Goal: Transaction & Acquisition: Purchase product/service

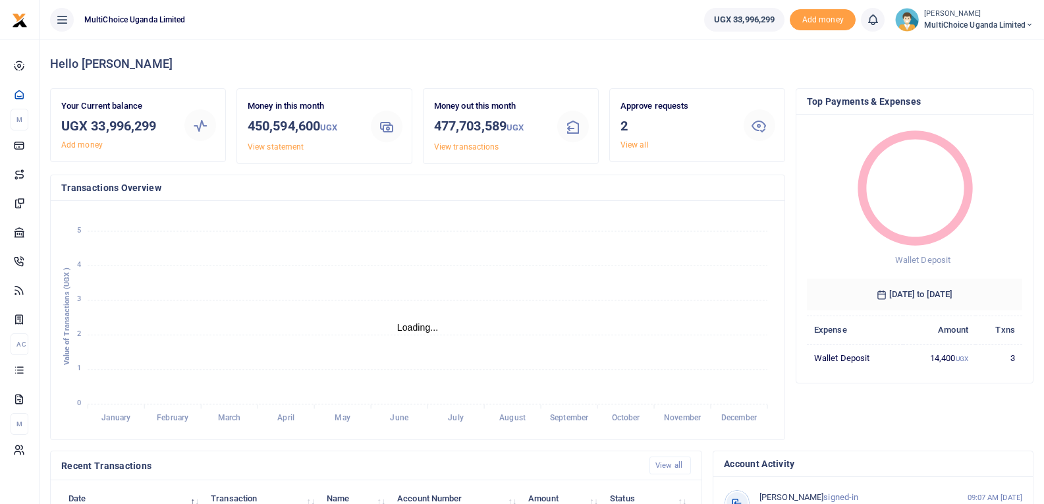
scroll to position [11, 11]
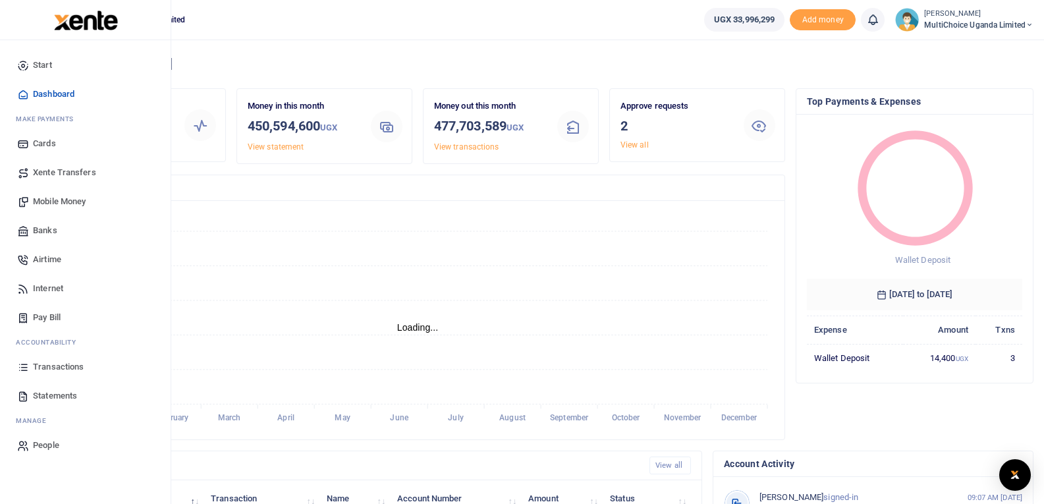
click at [46, 204] on span "Mobile Money" at bounding box center [59, 201] width 53 height 13
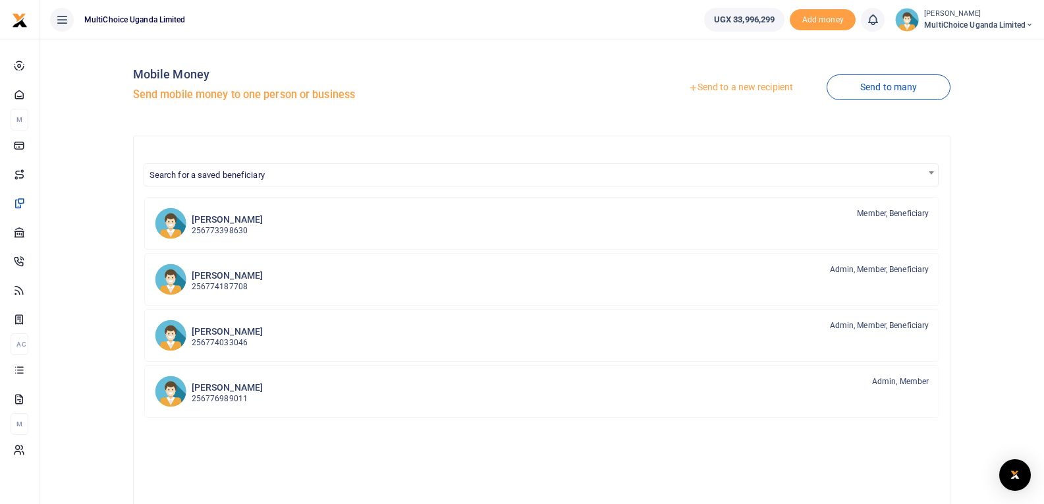
click at [719, 84] on link "Send to a new recipient" at bounding box center [741, 88] width 172 height 24
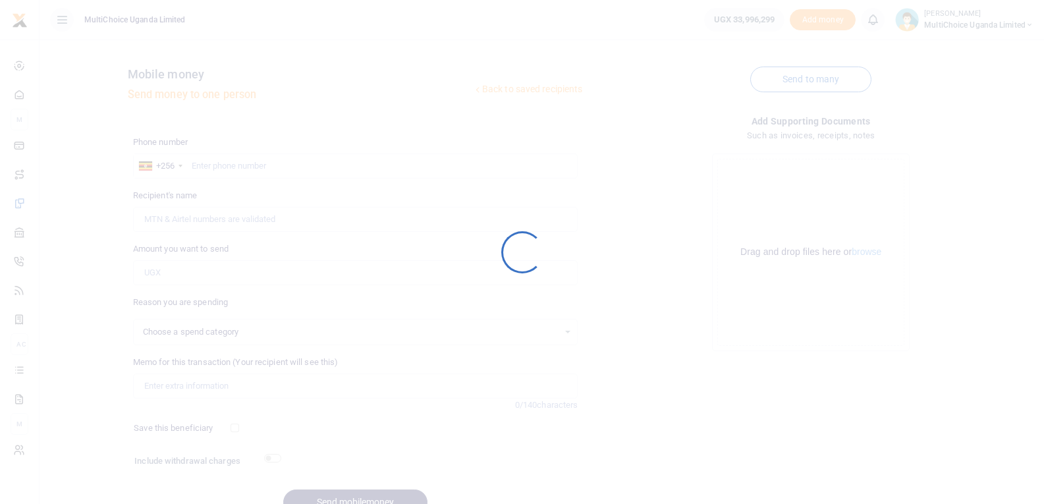
select select
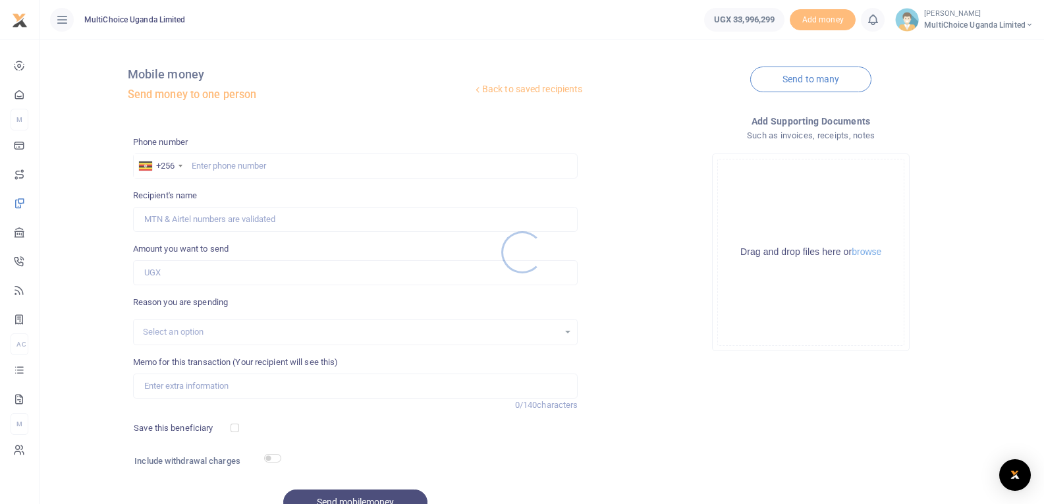
click at [245, 160] on div at bounding box center [522, 252] width 1044 height 504
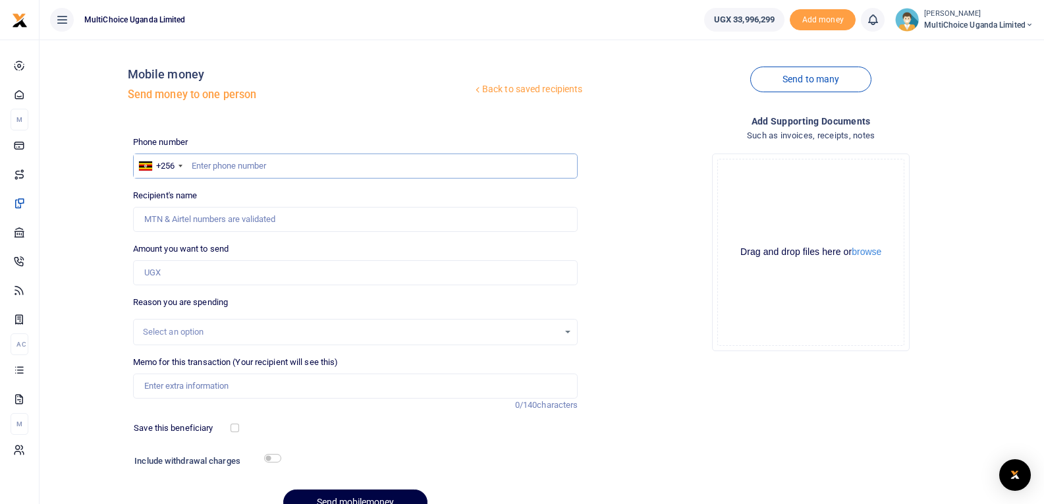
click at [274, 172] on input "text" at bounding box center [355, 165] width 445 height 25
type input "775615103"
type input "Brian Kakooza"
type input "775615103"
click at [221, 277] on input "Amount you want to send" at bounding box center [355, 272] width 445 height 25
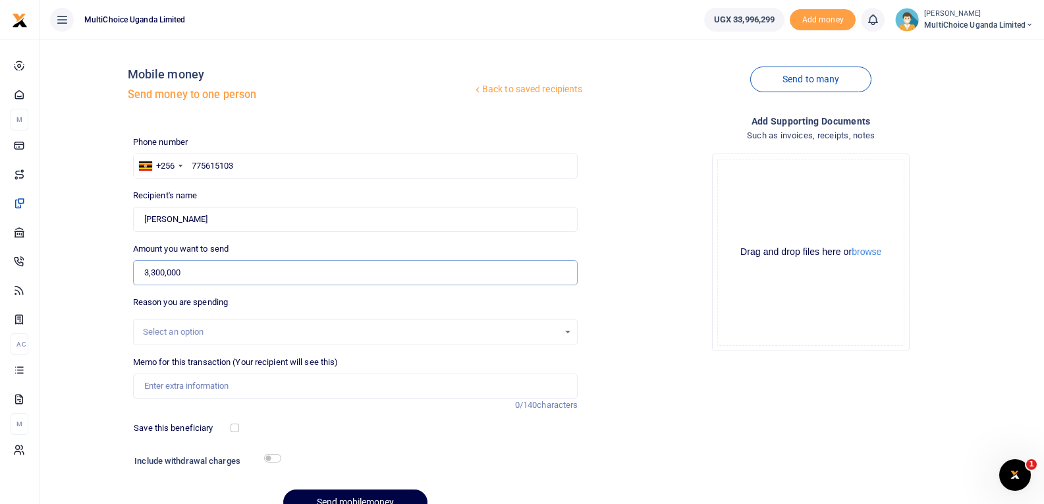
type input "3,300,000"
click at [260, 383] on input "Memo for this transaction (Your recipient will see this)" at bounding box center [355, 386] width 445 height 25
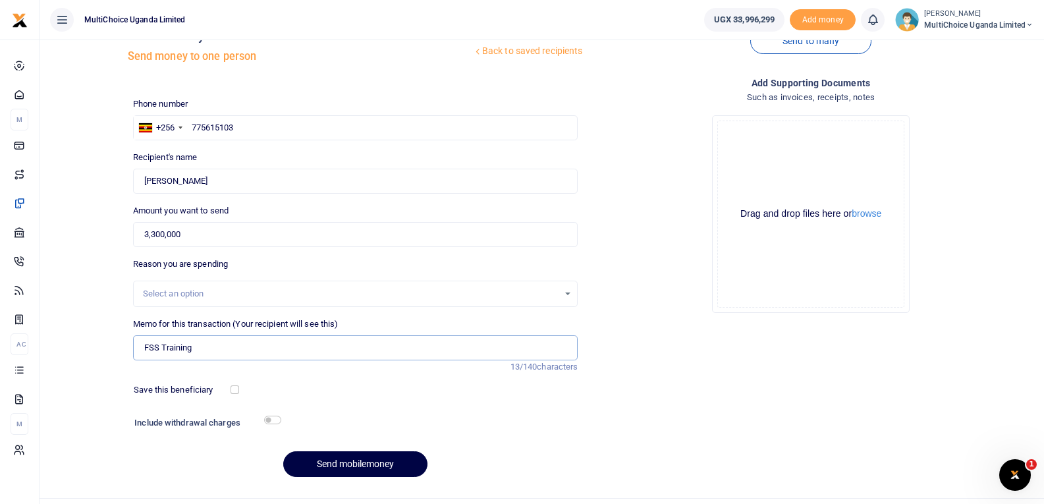
scroll to position [67, 0]
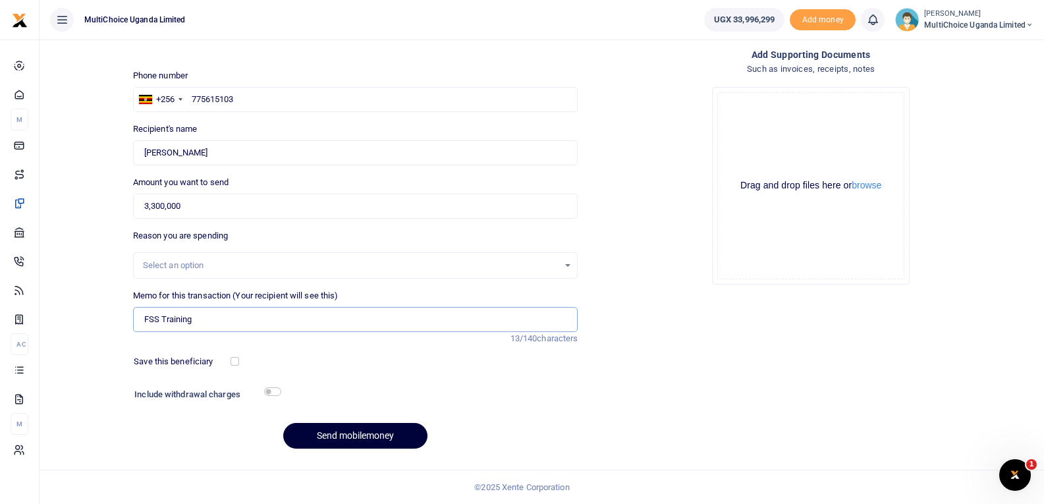
type input "FSS Training"
click at [331, 434] on button "Send mobilemoney" at bounding box center [355, 436] width 144 height 26
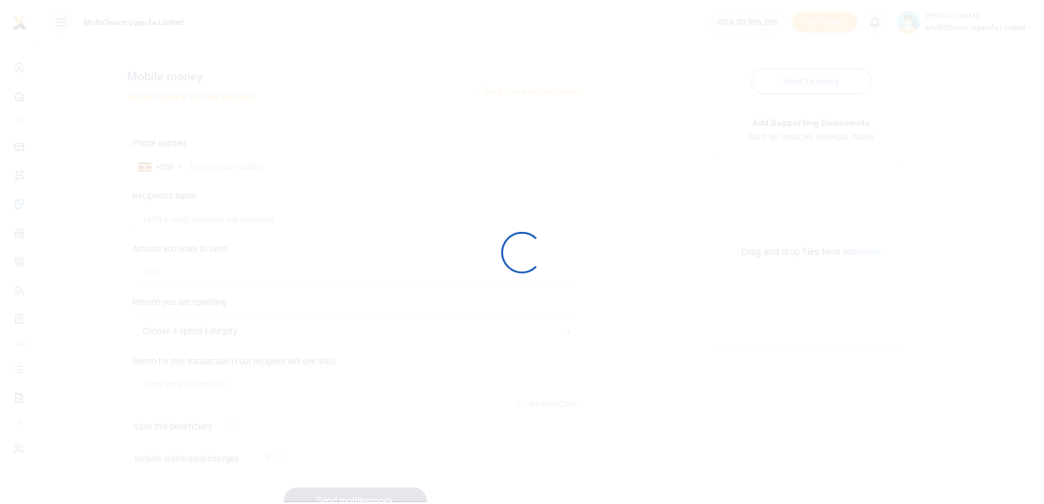
scroll to position [67, 0]
select select
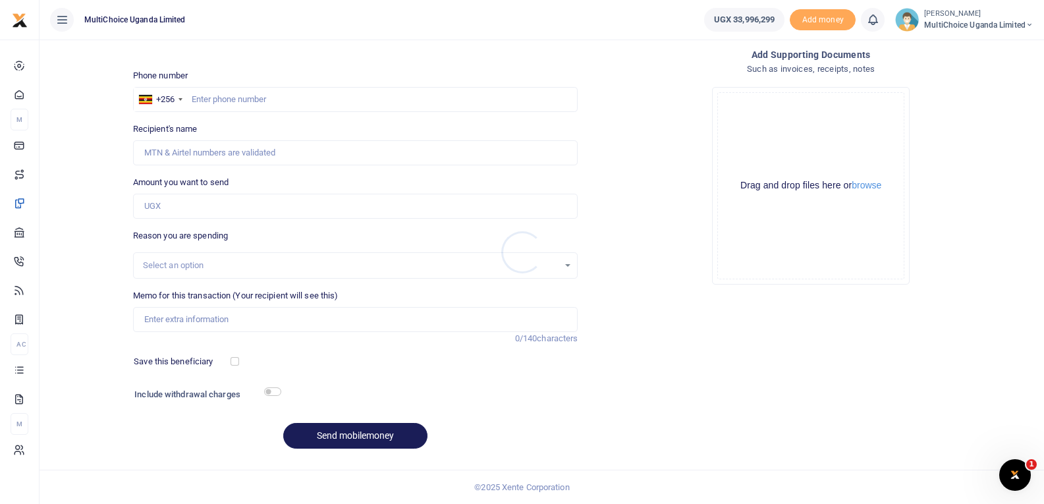
scroll to position [0, 0]
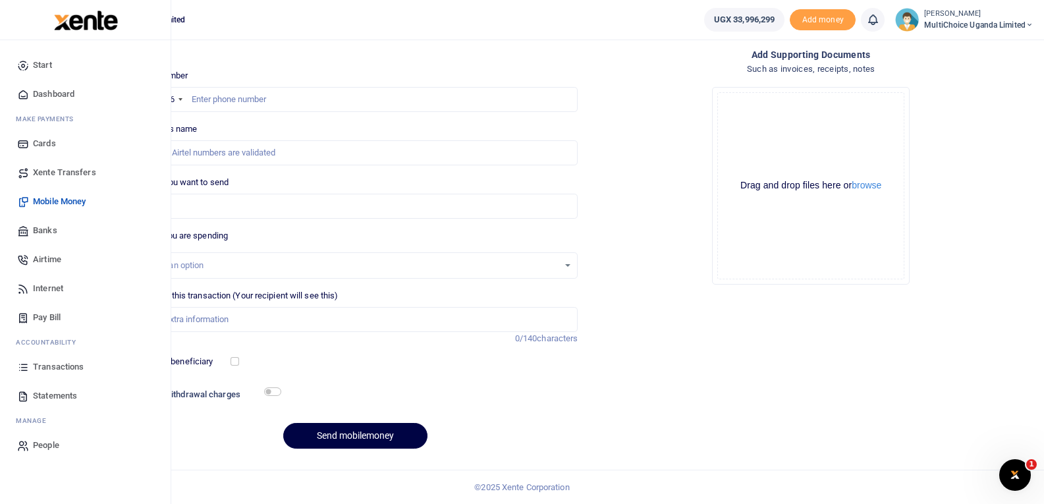
click at [71, 369] on span "Transactions" at bounding box center [58, 366] width 51 height 13
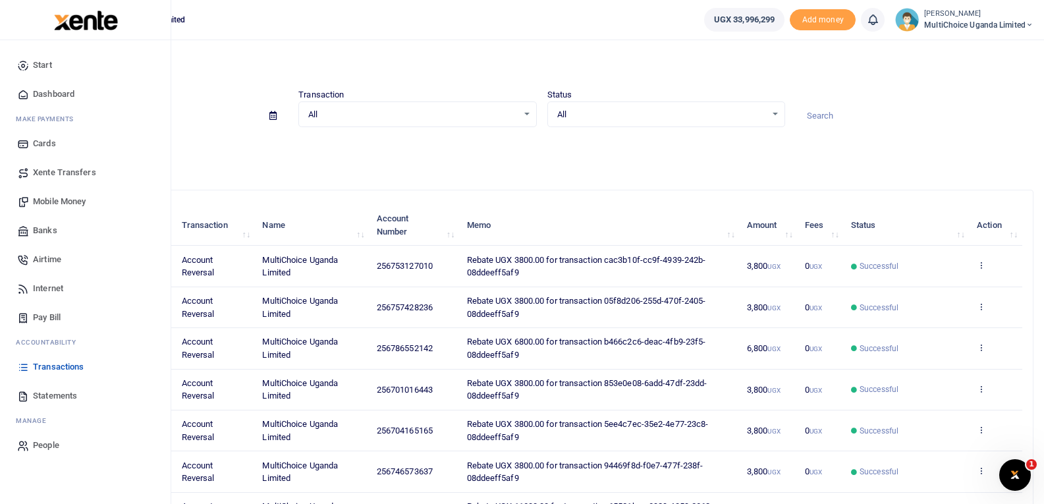
click at [59, 362] on span "Transactions" at bounding box center [58, 366] width 51 height 13
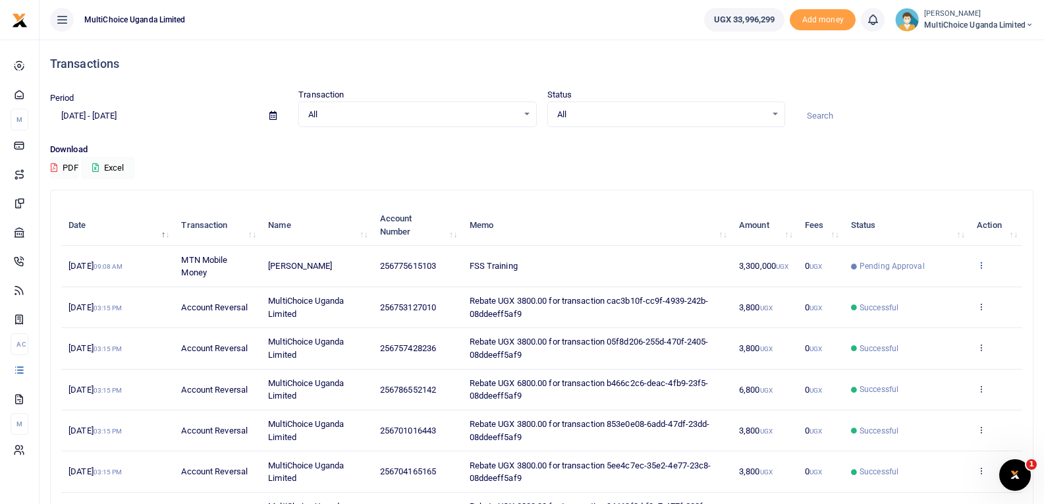
click at [982, 265] on icon at bounding box center [981, 264] width 9 height 9
click at [961, 281] on link "View details" at bounding box center [933, 287] width 104 height 18
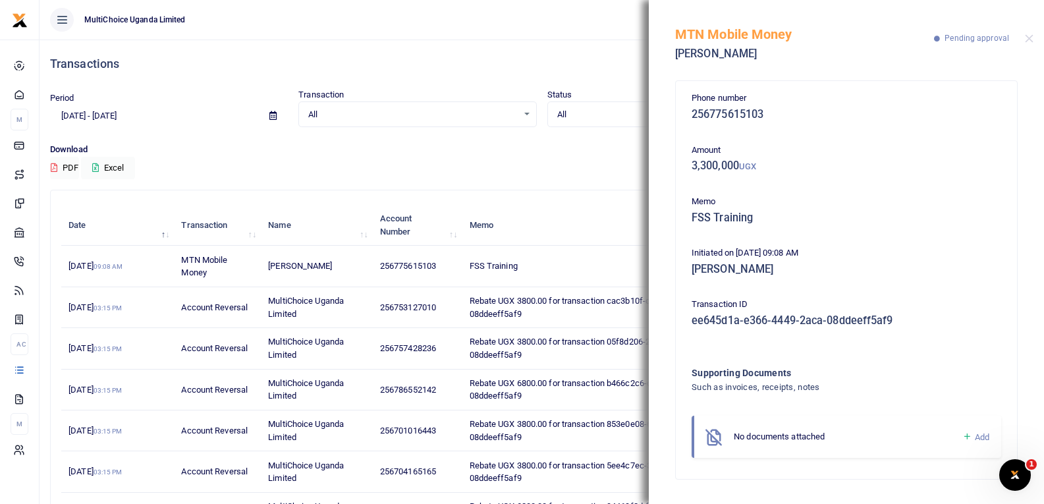
click at [966, 437] on icon at bounding box center [967, 437] width 10 height 12
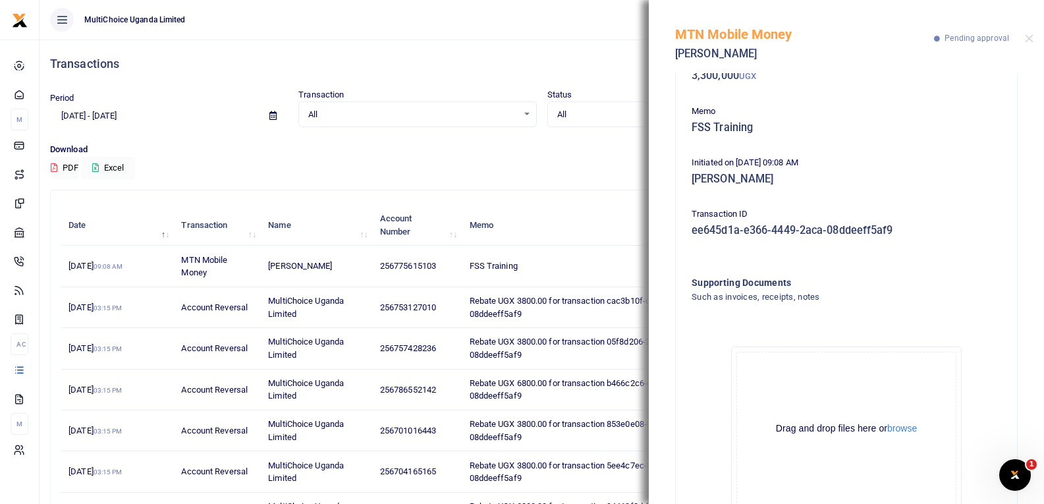
scroll to position [146, 0]
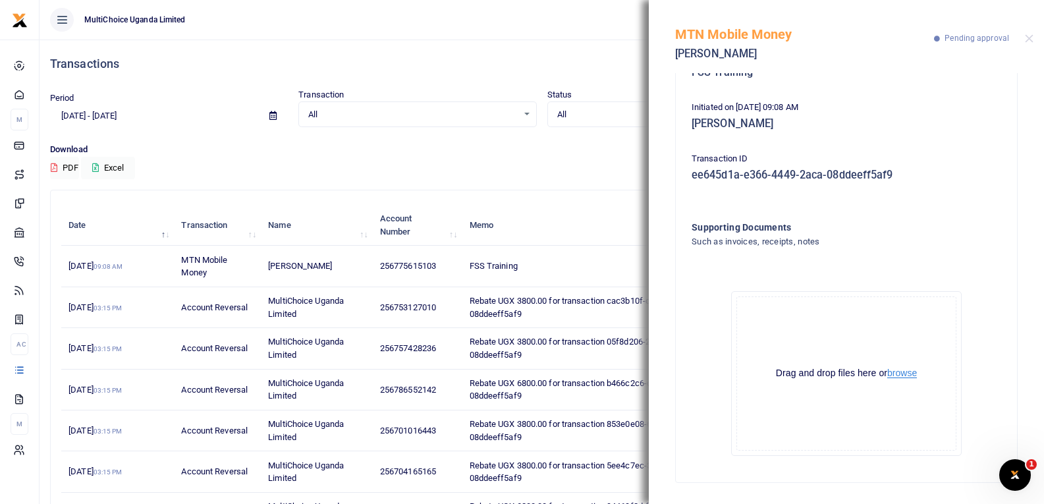
click at [908, 369] on button "browse" at bounding box center [902, 373] width 30 height 10
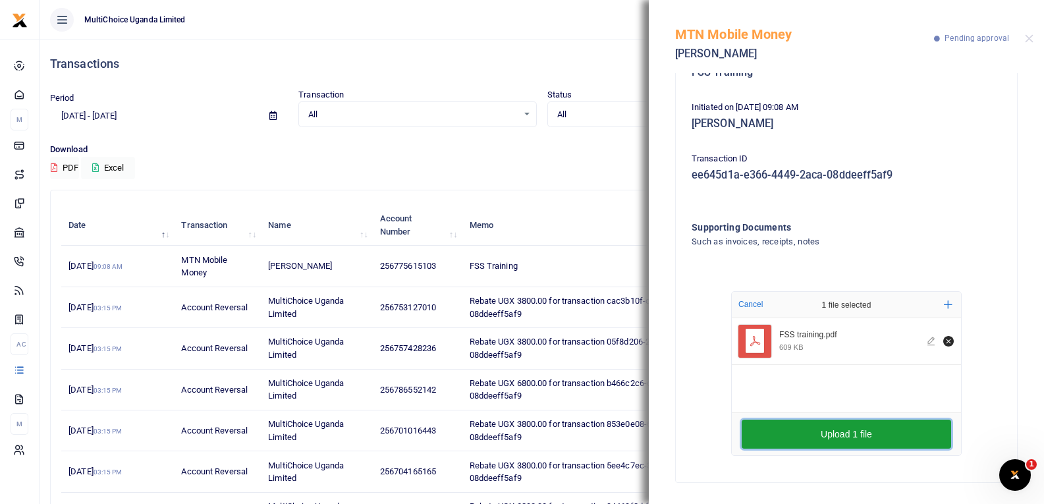
click at [842, 443] on button "Upload 1 file" at bounding box center [846, 434] width 209 height 29
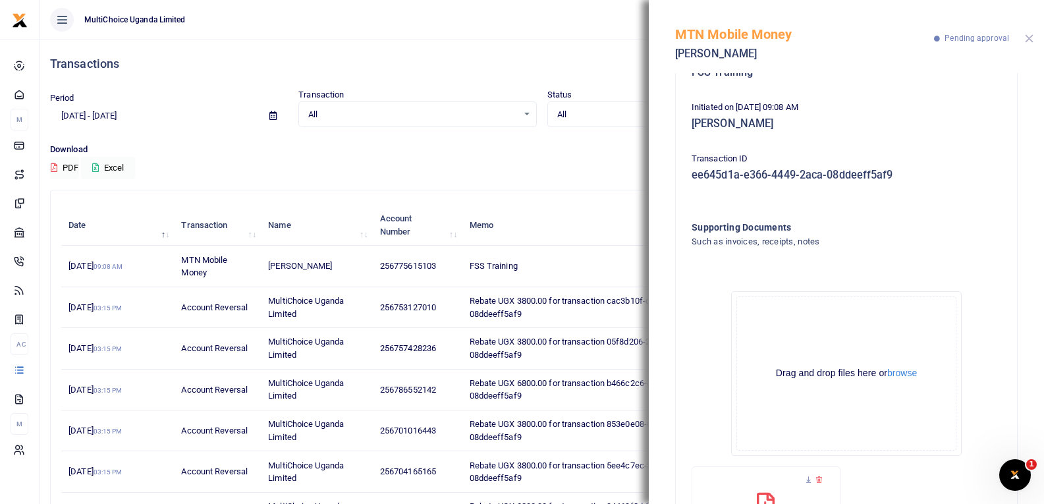
click at [1032, 40] on button "Close" at bounding box center [1029, 38] width 9 height 9
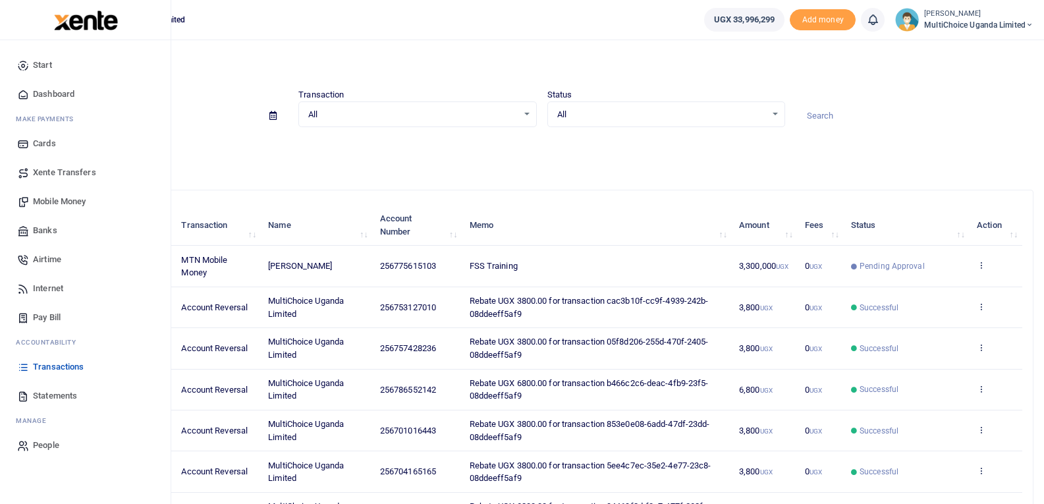
click at [57, 207] on span "Mobile Money" at bounding box center [59, 201] width 53 height 13
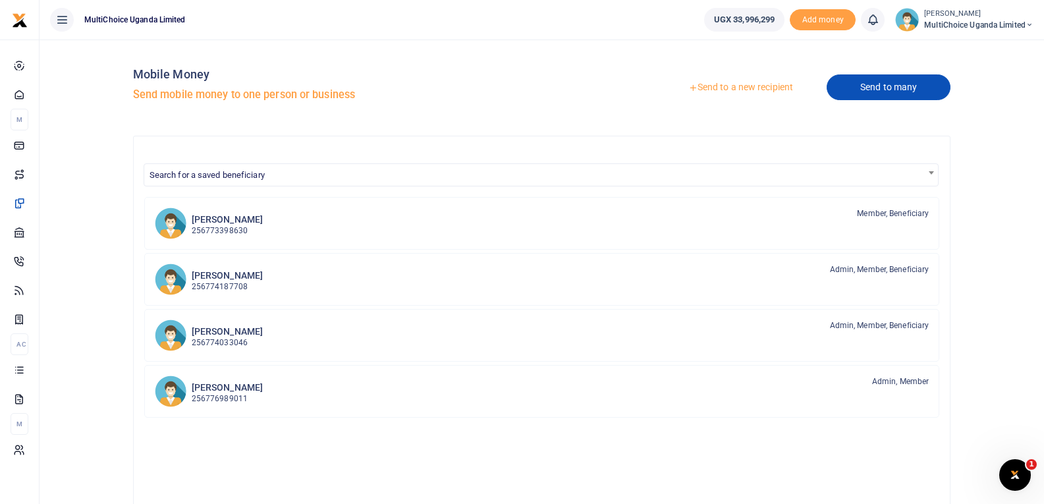
click at [894, 92] on link "Send to many" at bounding box center [889, 87] width 124 height 26
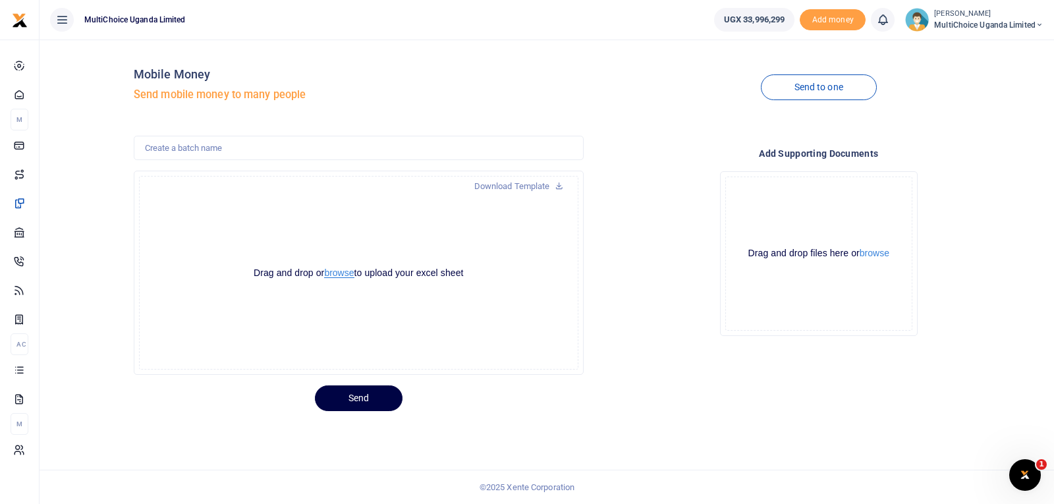
click at [345, 277] on button "browse" at bounding box center [339, 273] width 30 height 10
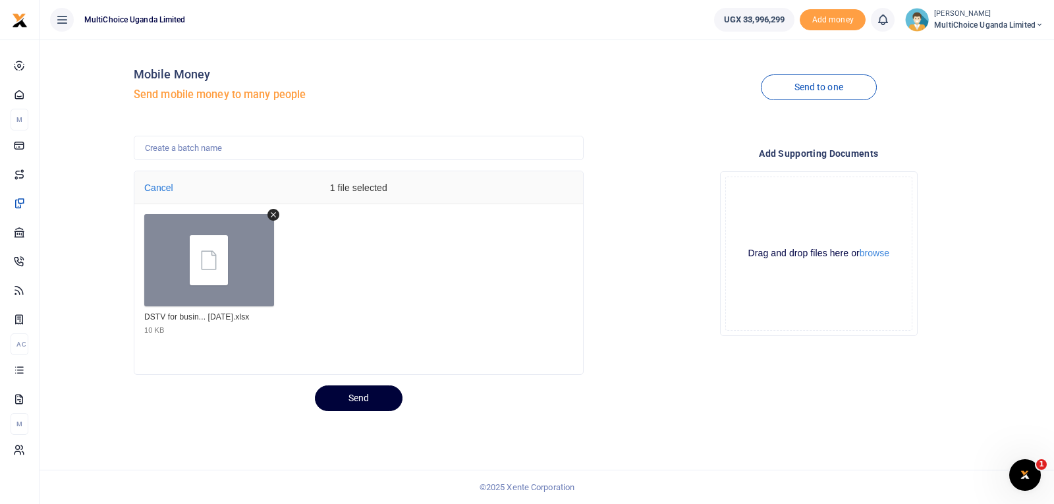
click at [349, 397] on button "Send" at bounding box center [359, 398] width 88 height 26
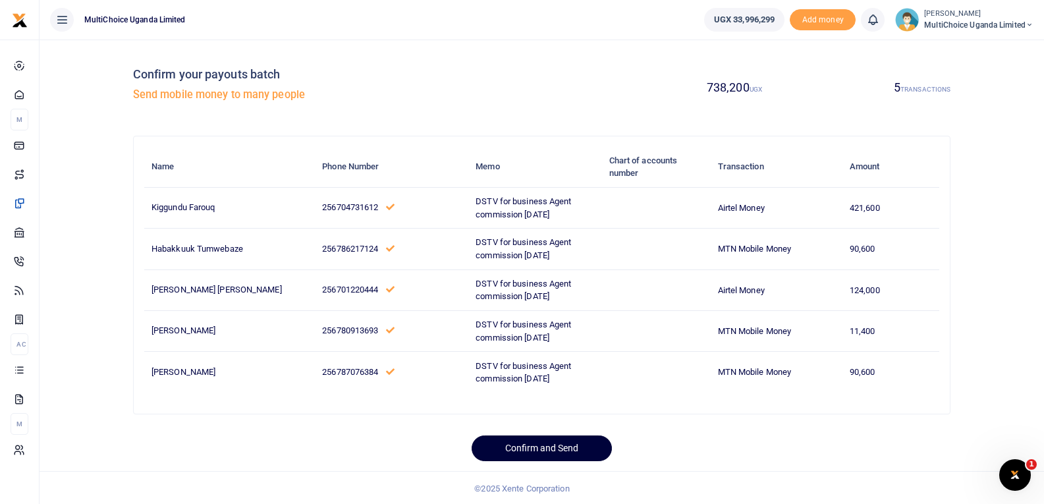
click at [544, 443] on button "Confirm and Send" at bounding box center [542, 448] width 140 height 26
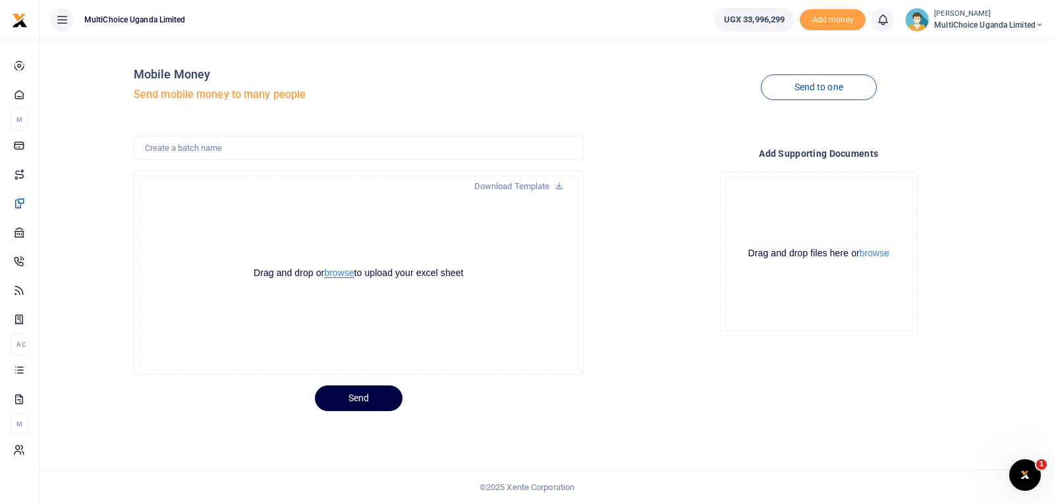
click at [348, 275] on button "browse" at bounding box center [339, 273] width 30 height 10
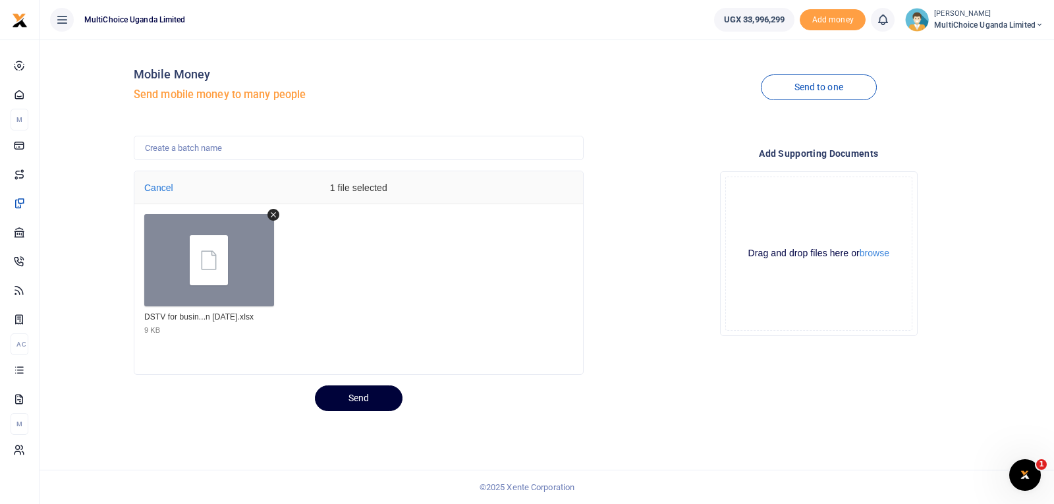
click at [375, 392] on button "Send" at bounding box center [359, 398] width 88 height 26
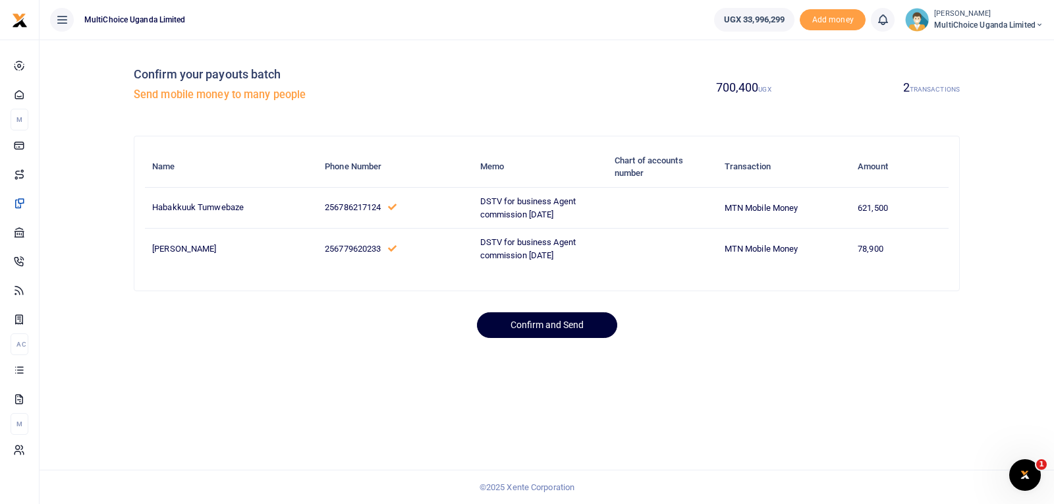
click at [601, 318] on button "Confirm and Send" at bounding box center [547, 325] width 140 height 26
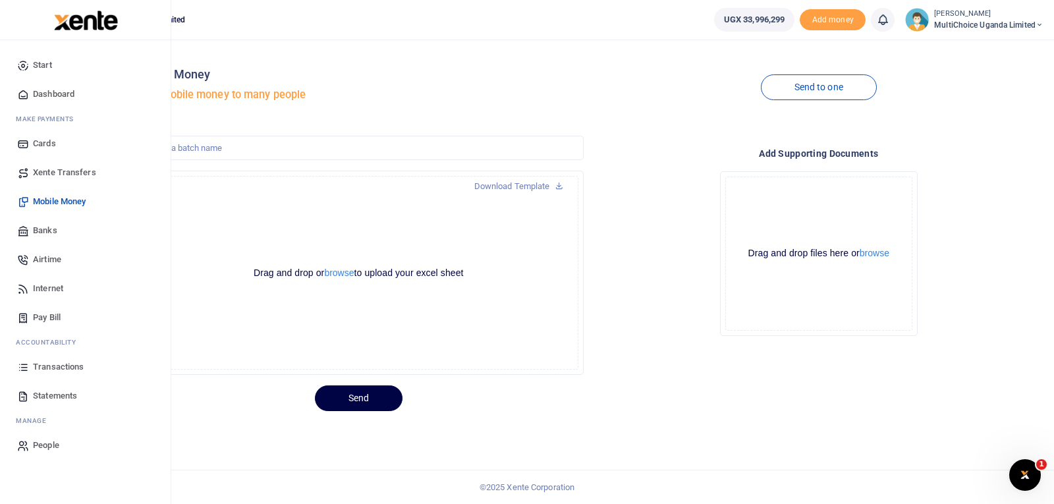
click at [28, 362] on icon at bounding box center [23, 367] width 12 height 12
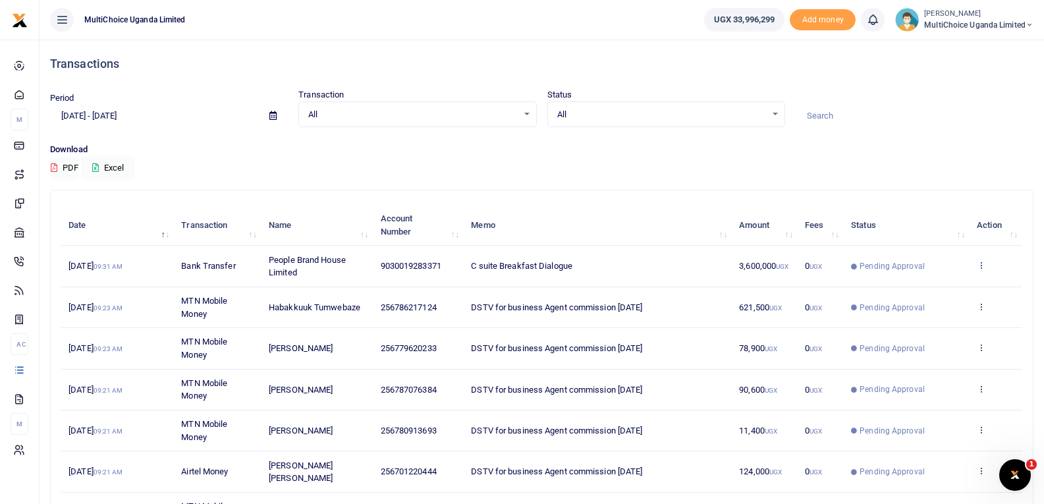
click at [981, 267] on icon at bounding box center [981, 264] width 9 height 9
click at [937, 288] on link "View details" at bounding box center [933, 287] width 104 height 18
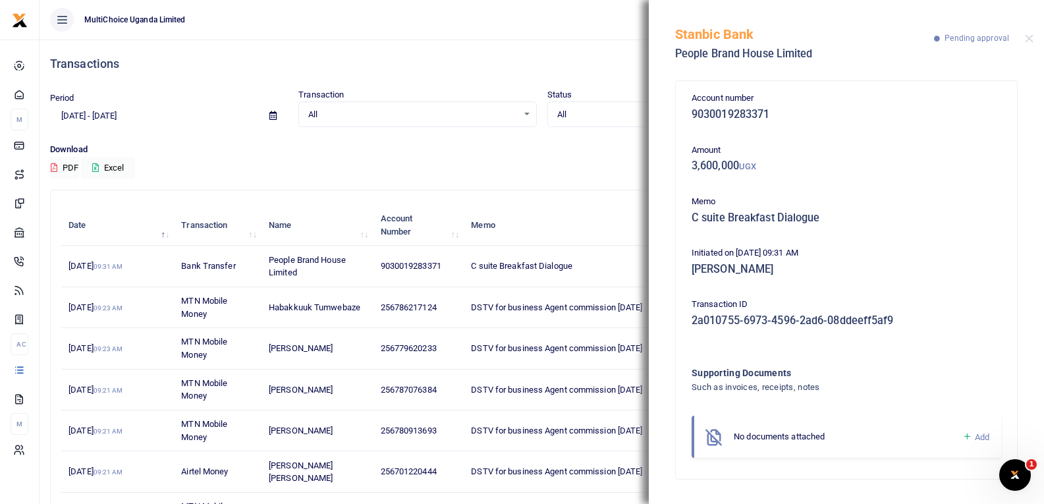
click at [970, 437] on icon at bounding box center [967, 437] width 10 height 12
click at [968, 437] on icon at bounding box center [967, 437] width 10 height 12
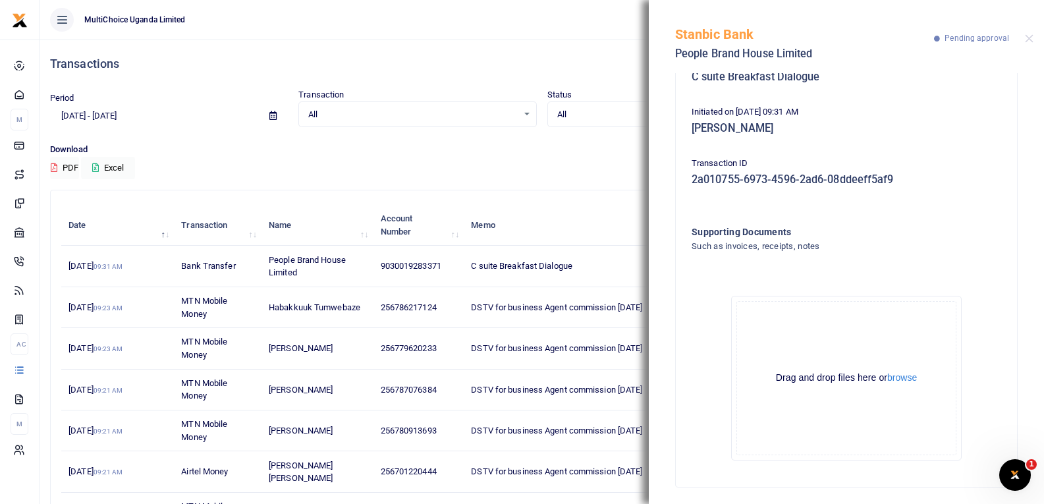
scroll to position [146, 0]
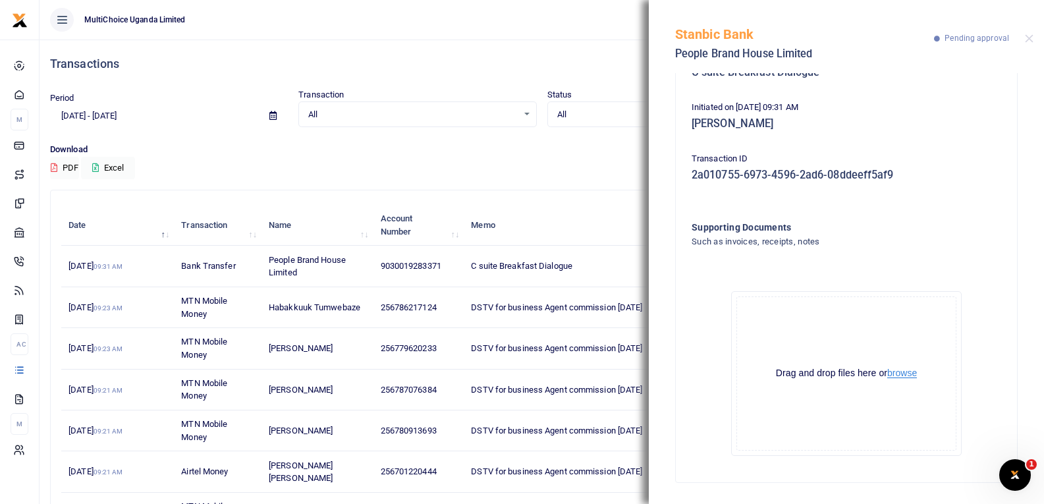
click at [908, 374] on button "browse" at bounding box center [902, 373] width 30 height 10
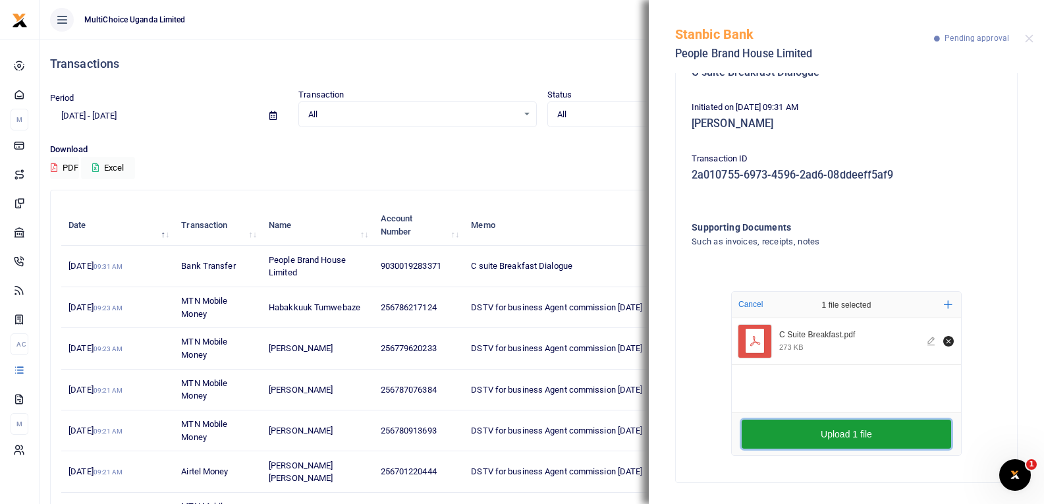
click at [802, 441] on button "Upload 1 file" at bounding box center [846, 434] width 209 height 29
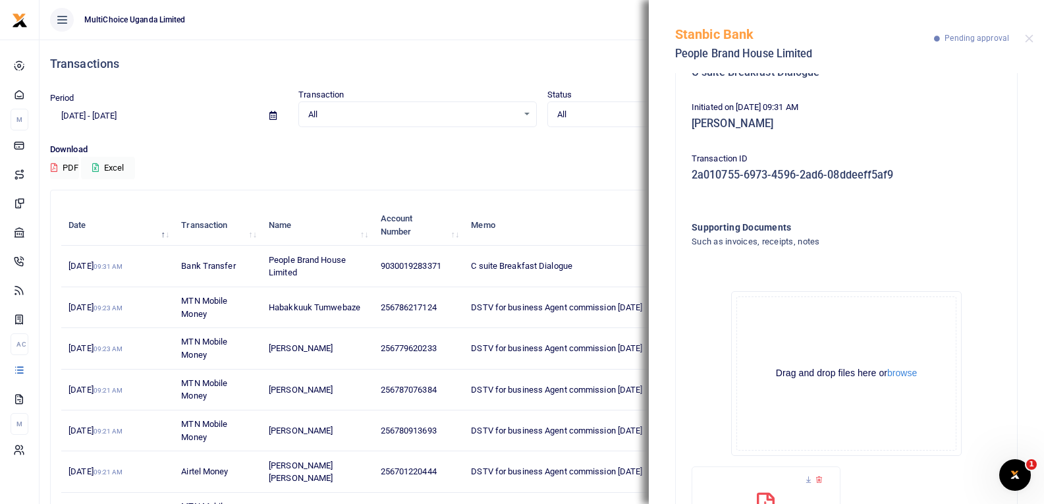
click at [544, 310] on span "DSTV for business Agent commission Aug 25" at bounding box center [556, 307] width 171 height 10
click at [1029, 40] on button "Close" at bounding box center [1029, 38] width 9 height 9
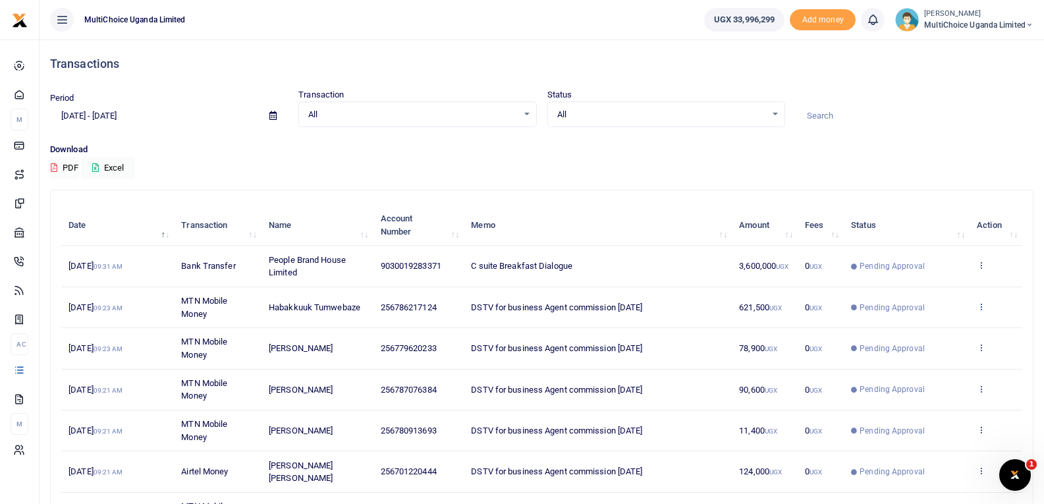
click at [983, 307] on icon at bounding box center [981, 306] width 9 height 9
click at [933, 331] on link "View details" at bounding box center [933, 329] width 104 height 18
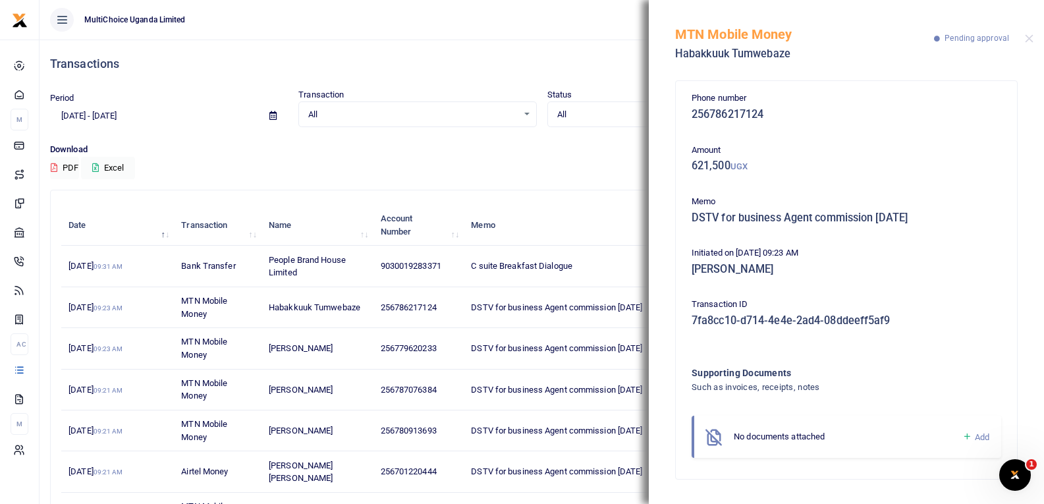
click at [963, 437] on icon at bounding box center [967, 437] width 10 height 12
click at [972, 436] on link "Add" at bounding box center [975, 437] width 27 height 15
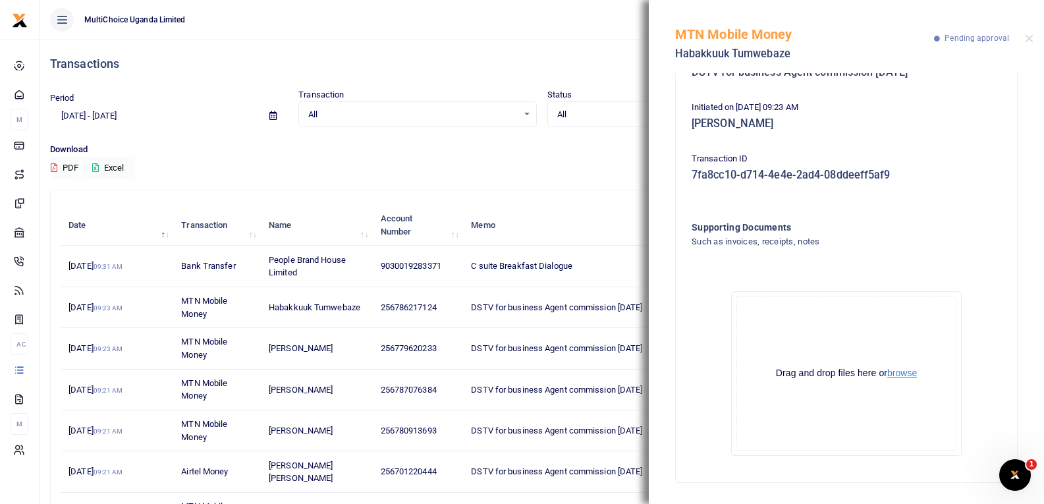
click at [905, 374] on button "browse" at bounding box center [902, 373] width 30 height 10
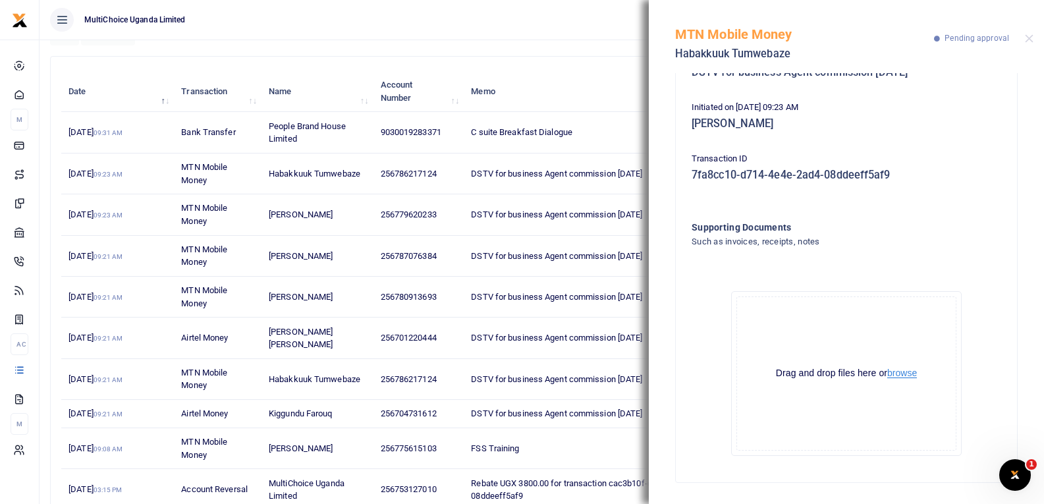
scroll to position [66, 0]
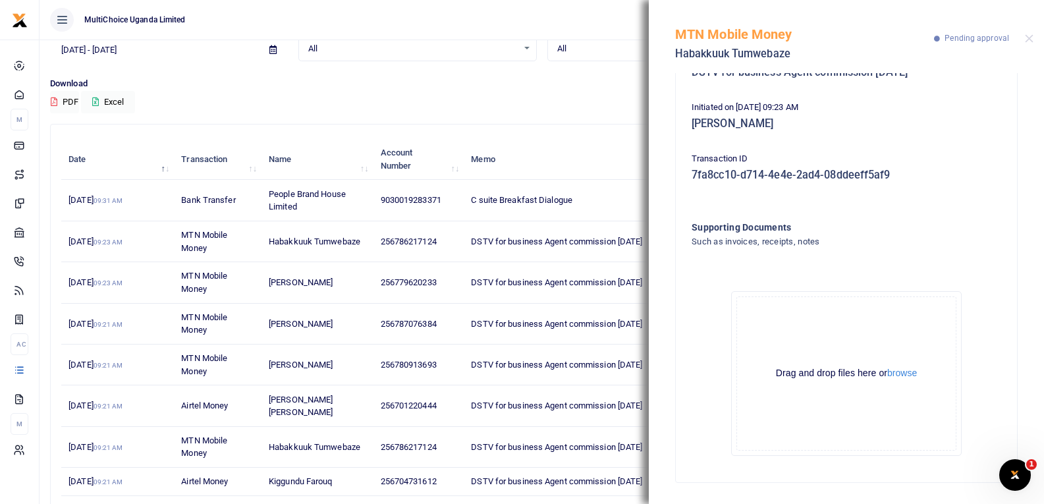
click at [900, 364] on div "Drag and drop files here or browse Powered by Uppy" at bounding box center [847, 373] width 220 height 154
click at [901, 374] on button "browse" at bounding box center [902, 373] width 30 height 10
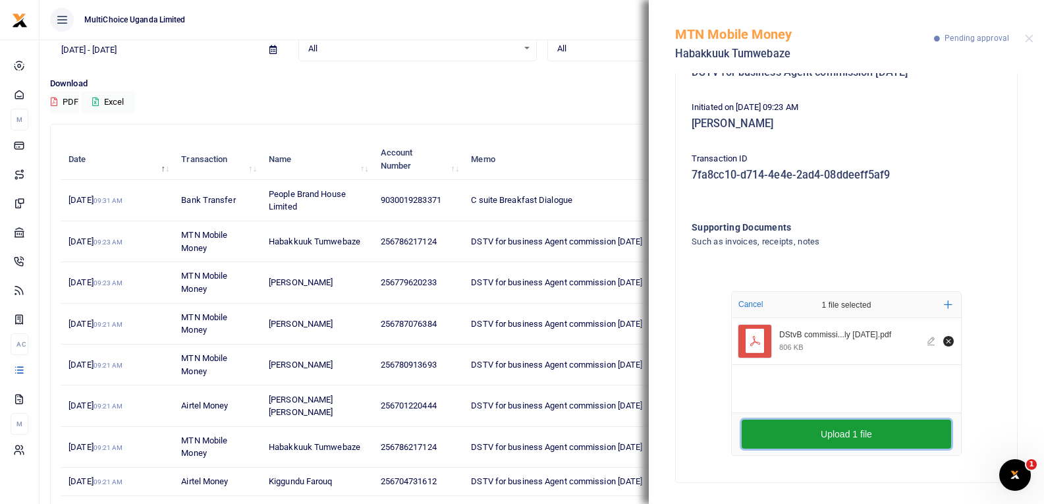
click at [857, 430] on button "Upload 1 file" at bounding box center [846, 434] width 209 height 29
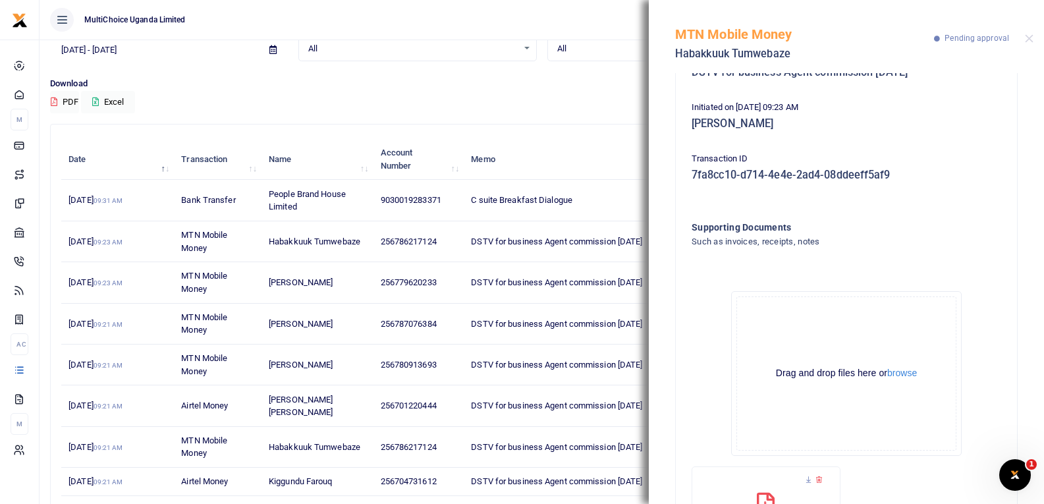
click at [429, 343] on td "256787076384" at bounding box center [418, 324] width 91 height 41
click at [1030, 37] on button "Close" at bounding box center [1029, 38] width 9 height 9
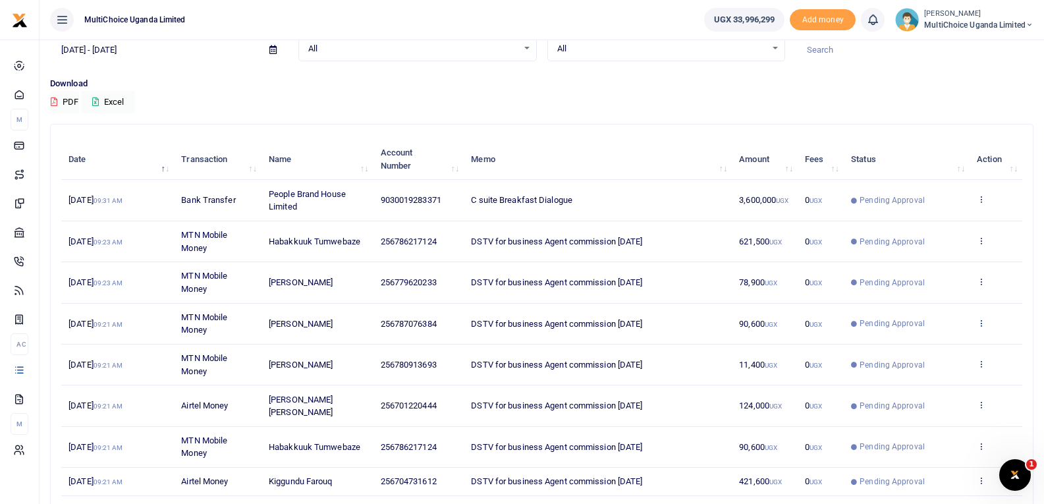
click at [978, 323] on icon at bounding box center [981, 322] width 9 height 9
click at [927, 342] on link "View details" at bounding box center [933, 344] width 104 height 18
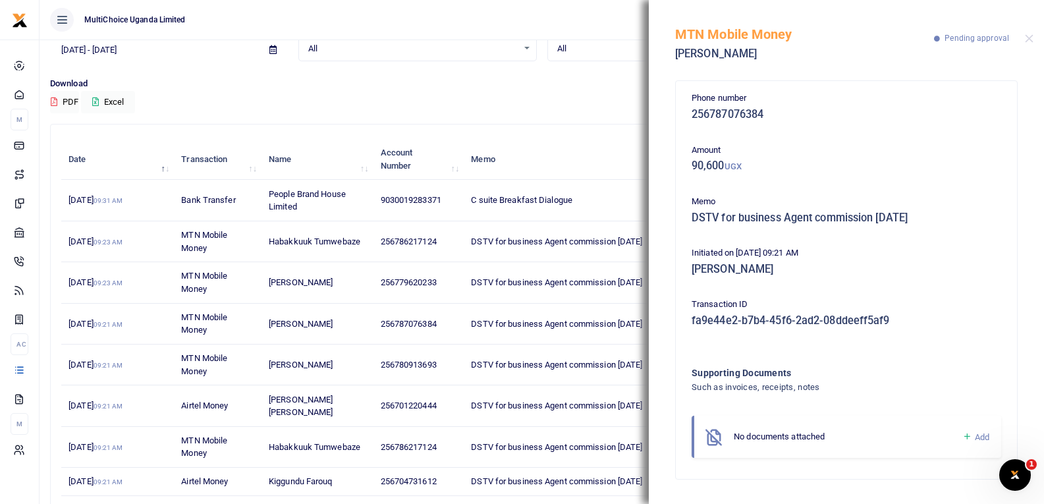
click at [966, 435] on icon at bounding box center [967, 437] width 10 height 12
click at [966, 434] on icon at bounding box center [967, 437] width 10 height 12
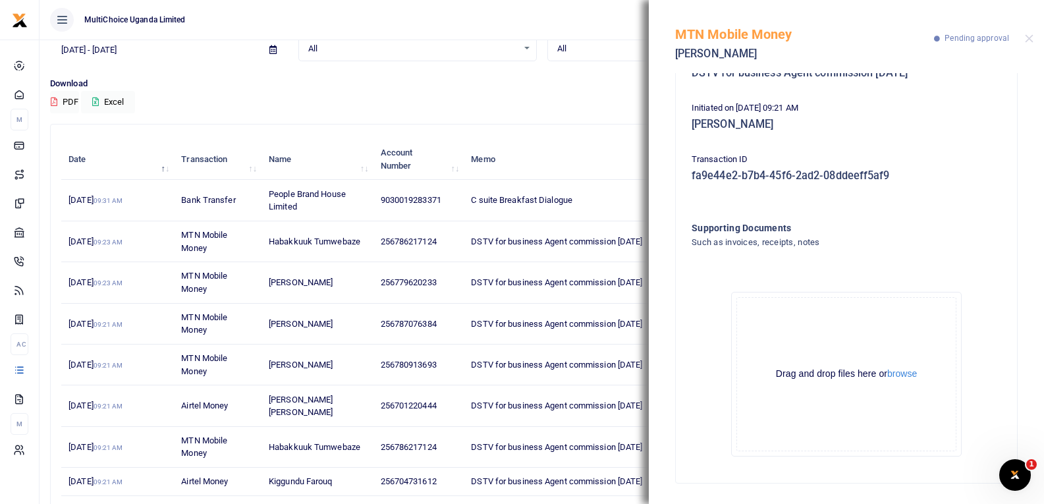
scroll to position [146, 0]
click at [897, 376] on button "browse" at bounding box center [902, 373] width 30 height 10
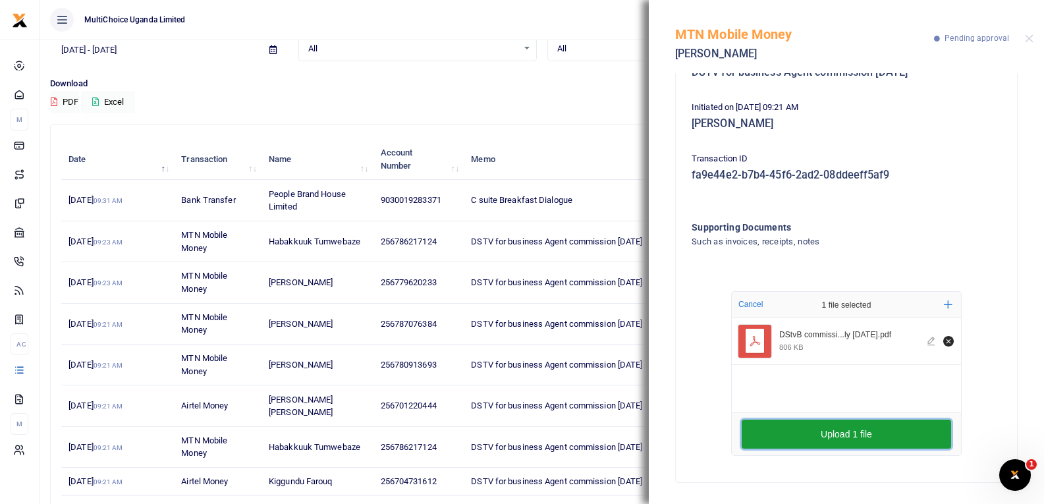
click at [812, 432] on button "Upload 1 file" at bounding box center [846, 434] width 209 height 29
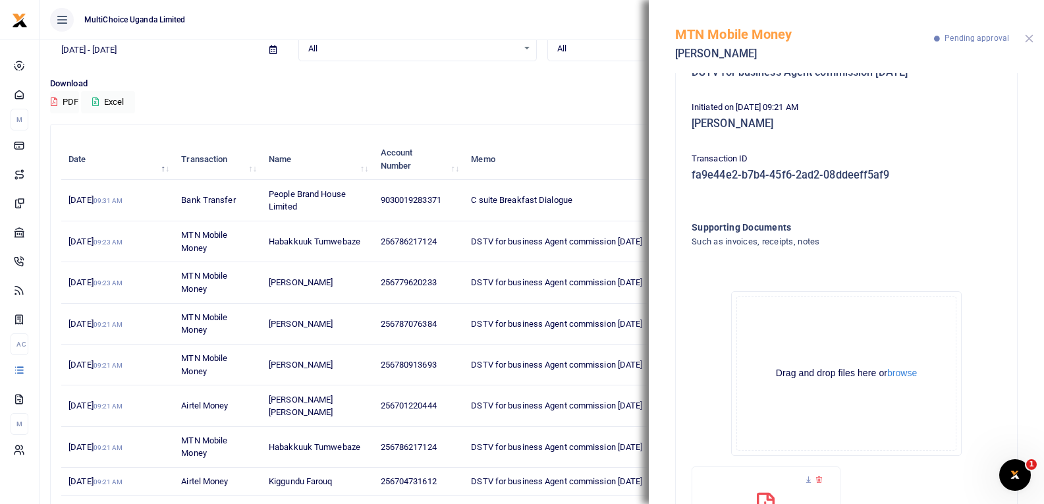
click at [1032, 37] on button "Close" at bounding box center [1029, 38] width 9 height 9
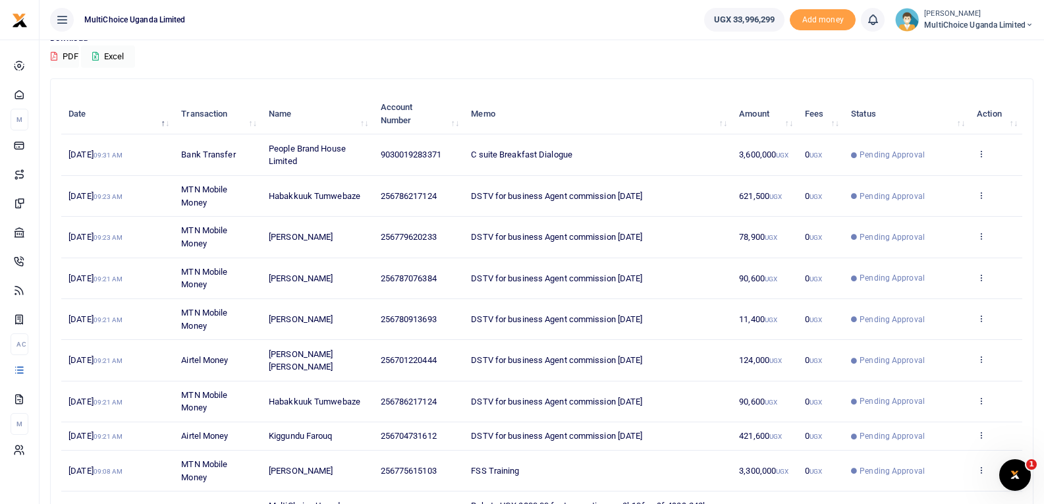
scroll to position [198, 0]
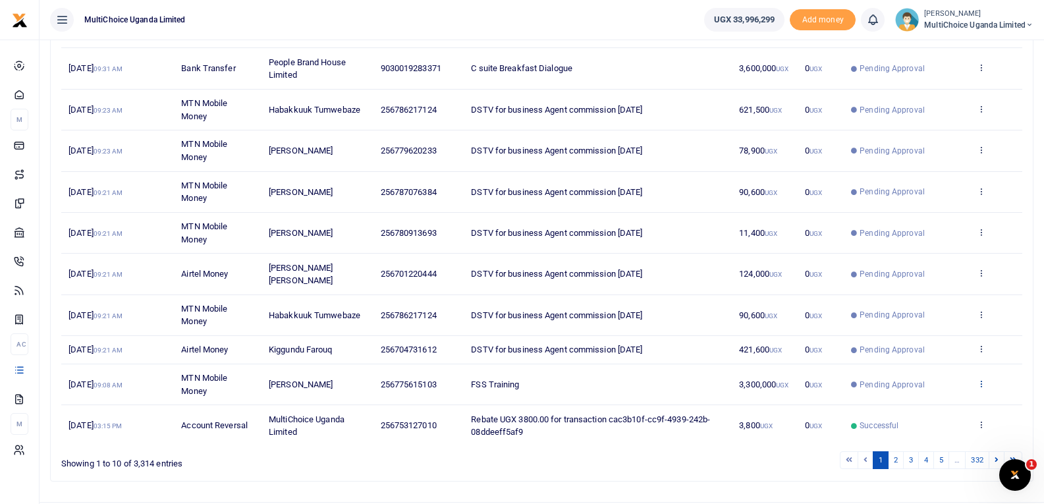
click at [983, 379] on icon at bounding box center [981, 383] width 9 height 9
click at [934, 391] on link "View details" at bounding box center [933, 392] width 104 height 18
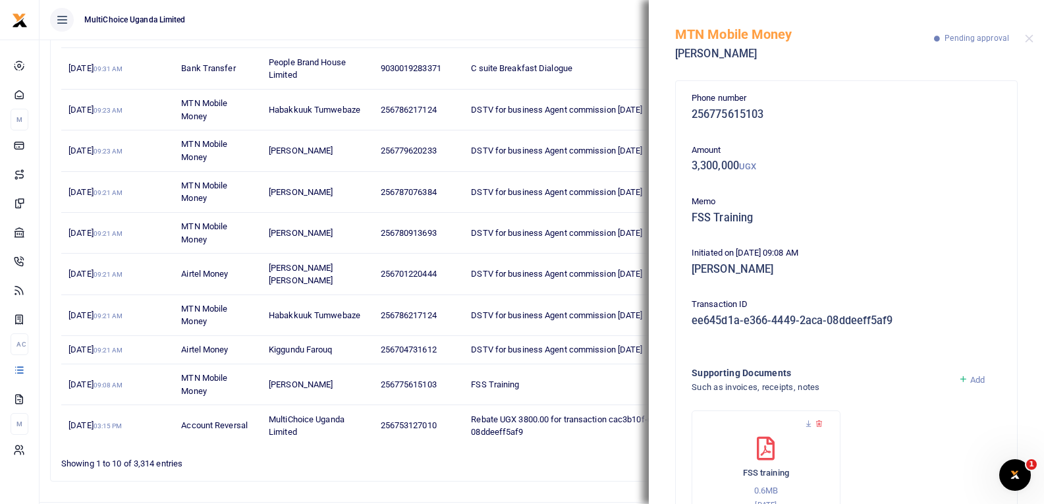
click at [405, 365] on td "256775615103" at bounding box center [418, 384] width 91 height 41
click at [1029, 40] on button "Close" at bounding box center [1029, 38] width 9 height 9
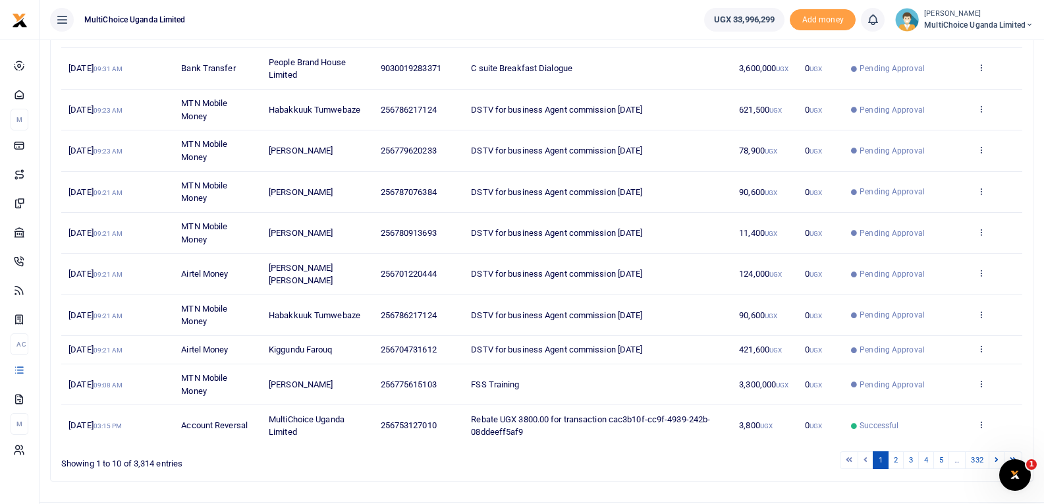
scroll to position [0, 0]
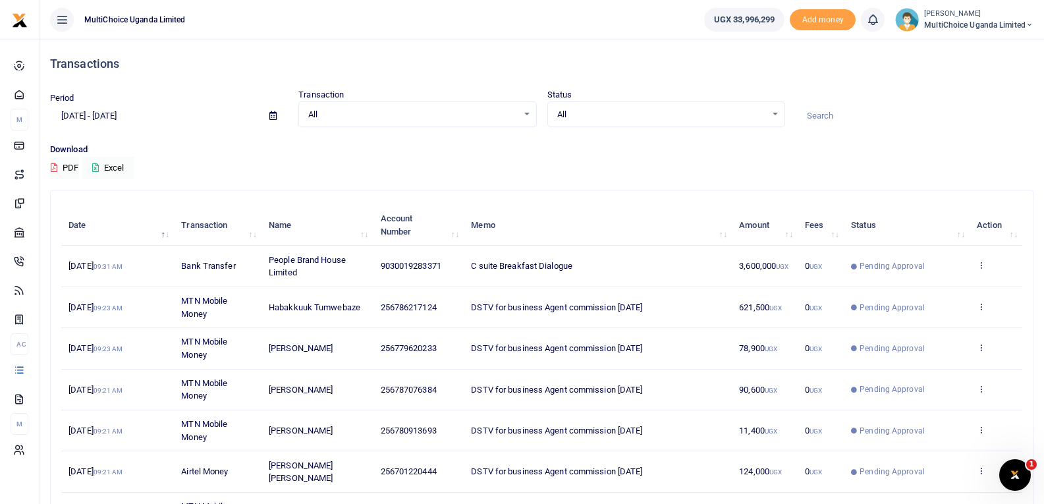
click at [1030, 25] on icon at bounding box center [1030, 24] width 8 height 9
click at [989, 47] on link "Switch accounts" at bounding box center [983, 48] width 104 height 18
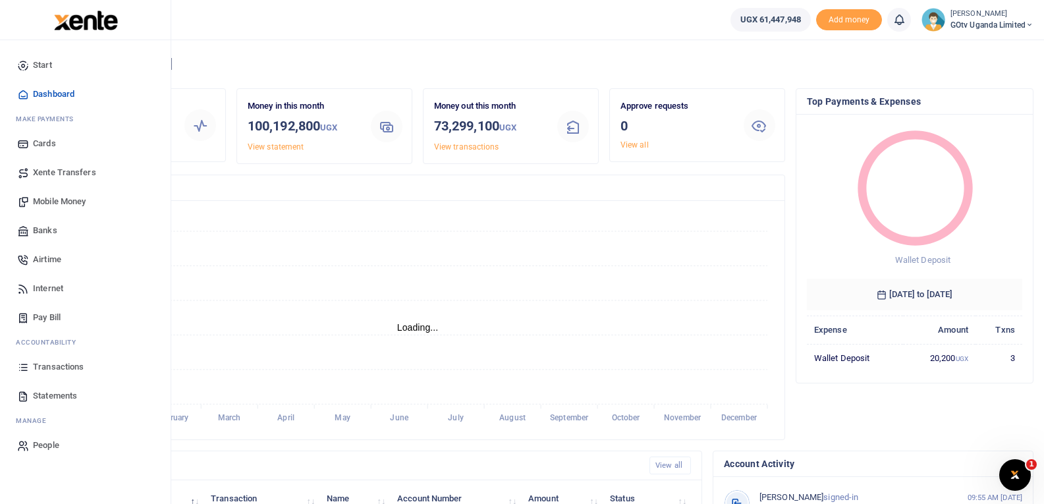
click at [45, 202] on span "Mobile Money" at bounding box center [59, 201] width 53 height 13
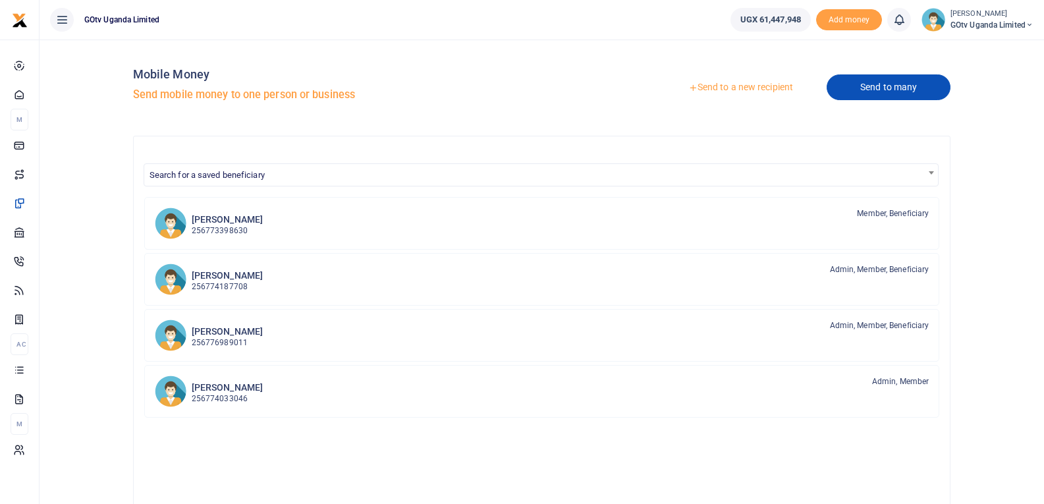
click at [889, 92] on link "Send to many" at bounding box center [889, 87] width 124 height 26
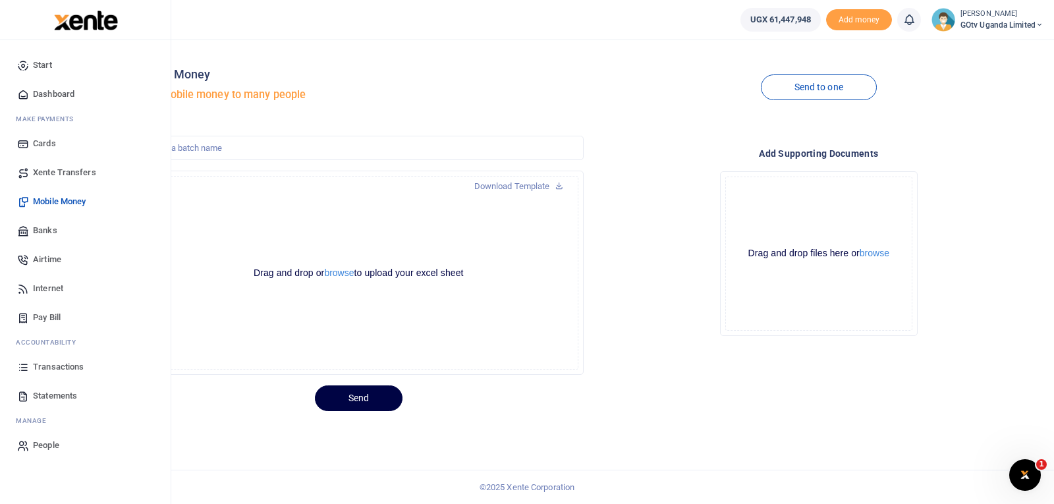
click at [47, 367] on span "Transactions" at bounding box center [58, 366] width 51 height 13
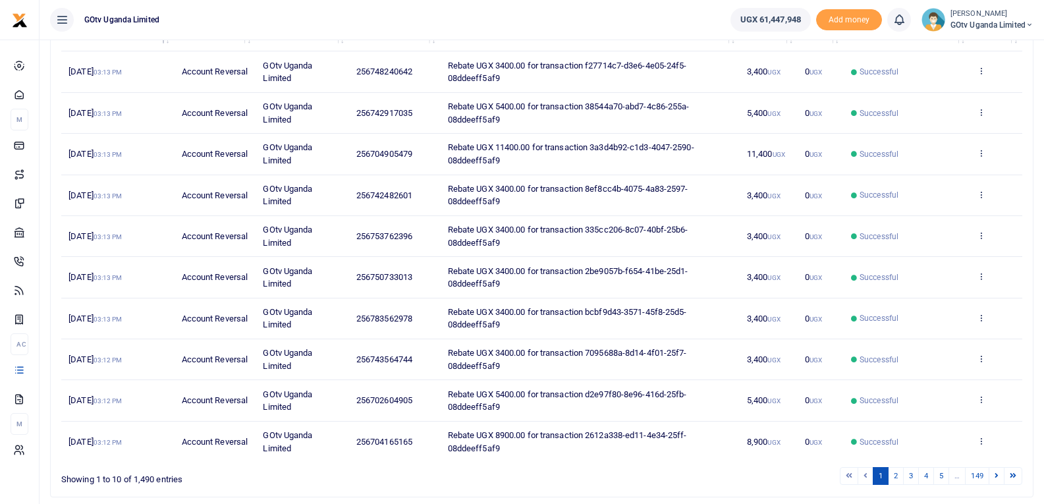
scroll to position [198, 0]
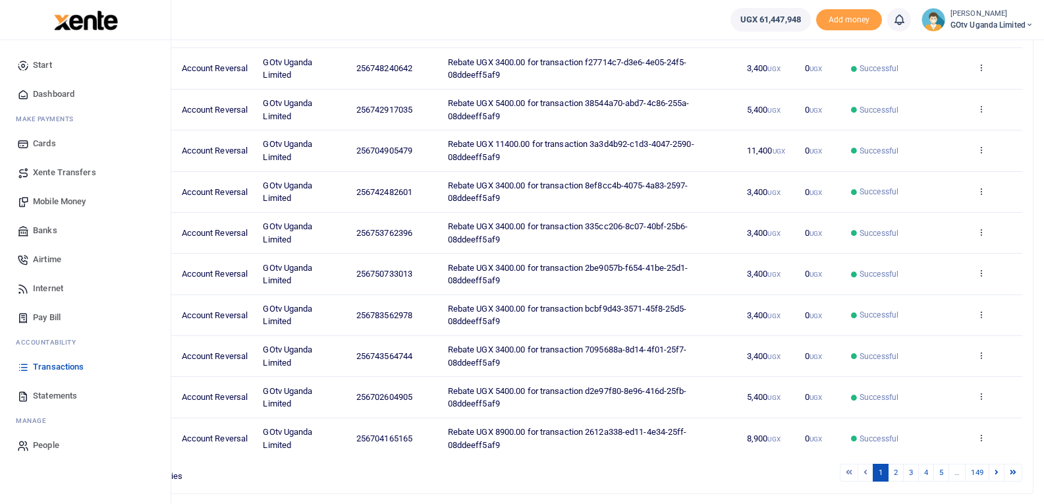
click at [42, 194] on link "Mobile Money" at bounding box center [86, 201] width 150 height 29
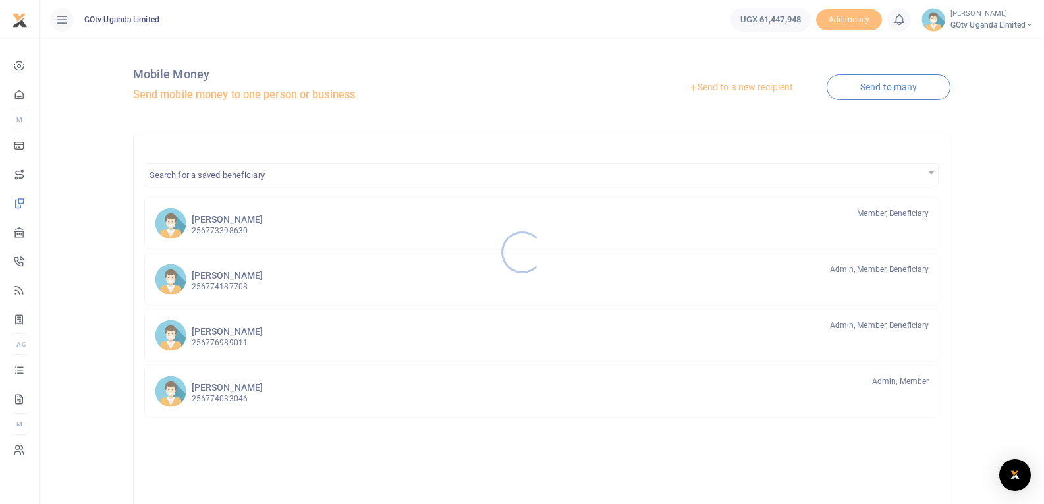
click at [886, 84] on div at bounding box center [522, 252] width 1044 height 504
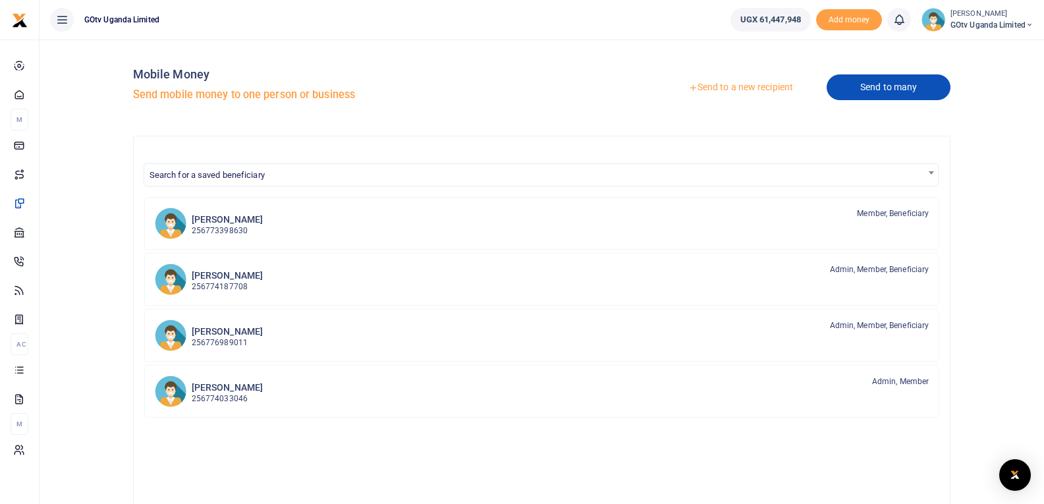
click at [891, 96] on link "Send to many" at bounding box center [889, 87] width 124 height 26
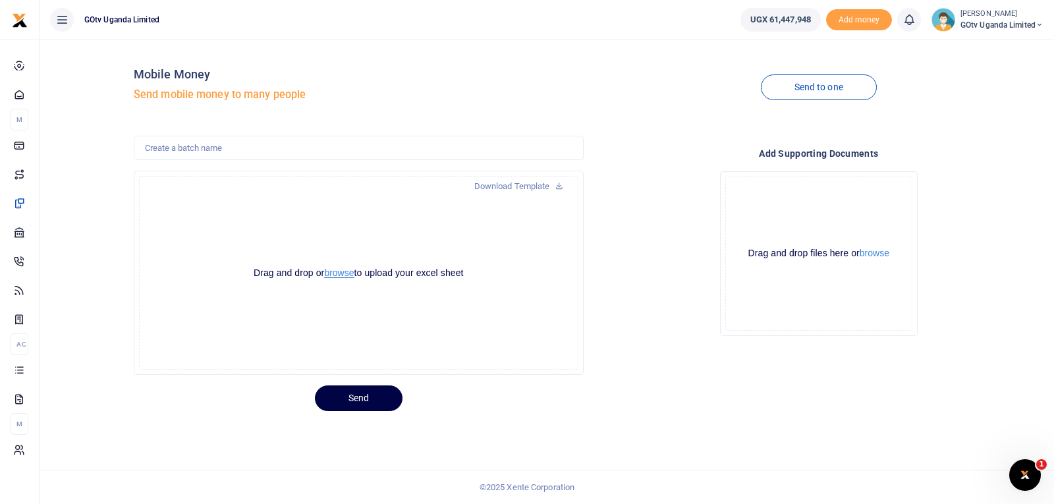
click at [343, 275] on button "browse" at bounding box center [339, 273] width 30 height 10
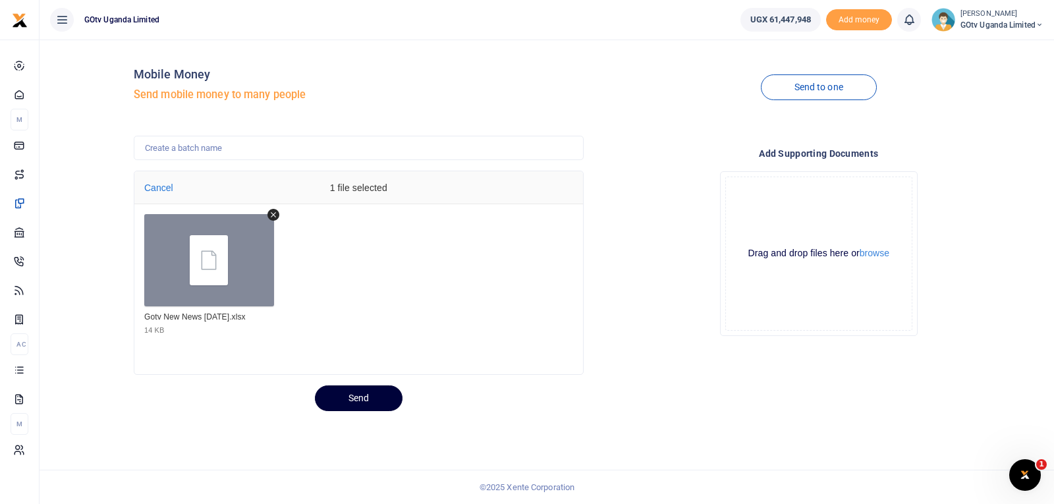
click at [350, 396] on button "Send" at bounding box center [359, 398] width 88 height 26
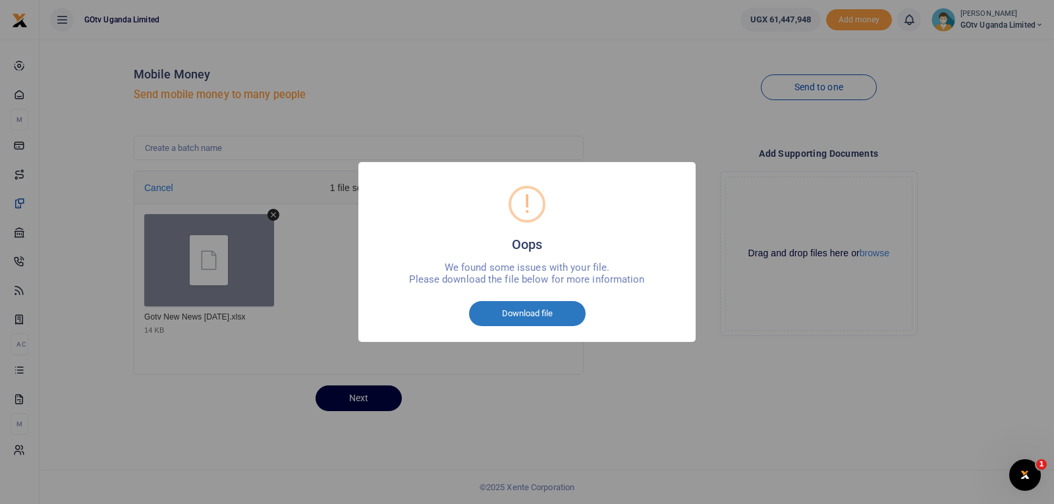
click at [506, 318] on button "Download file" at bounding box center [527, 313] width 117 height 25
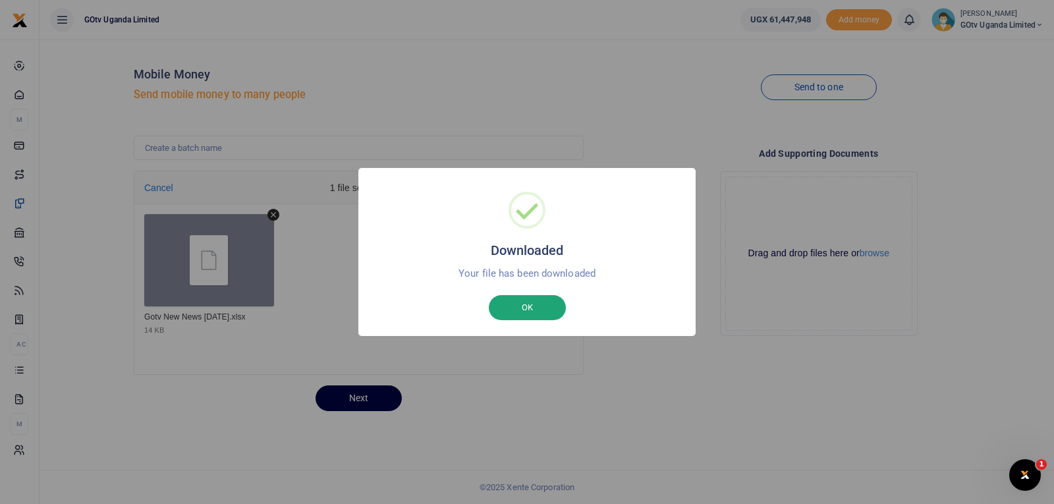
click at [511, 307] on button "OK" at bounding box center [527, 307] width 77 height 25
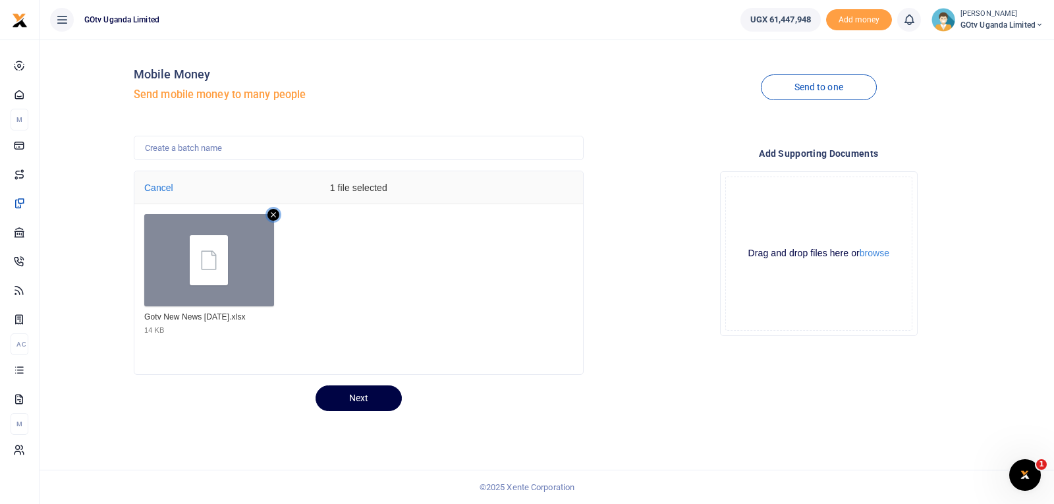
click at [277, 213] on icon "Remove file" at bounding box center [273, 215] width 12 height 12
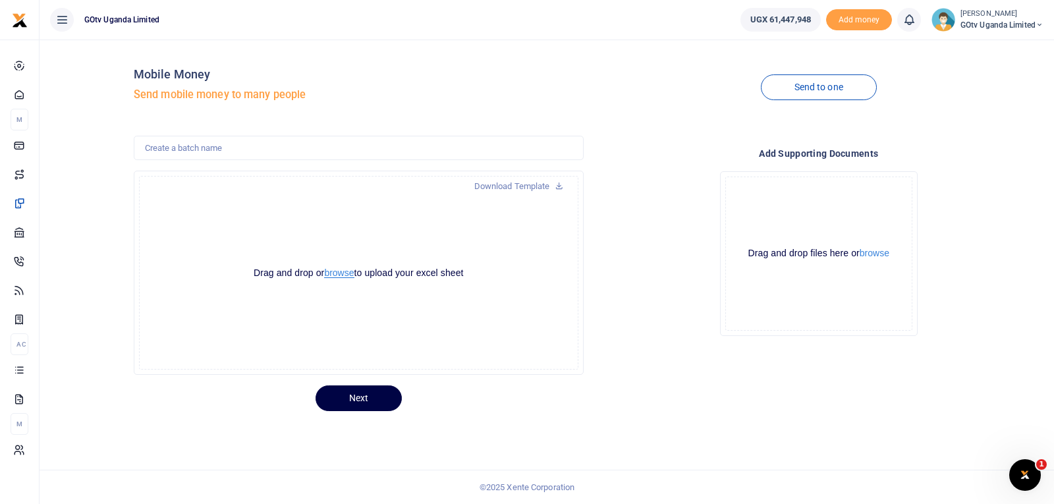
click at [349, 277] on button "browse" at bounding box center [339, 273] width 30 height 10
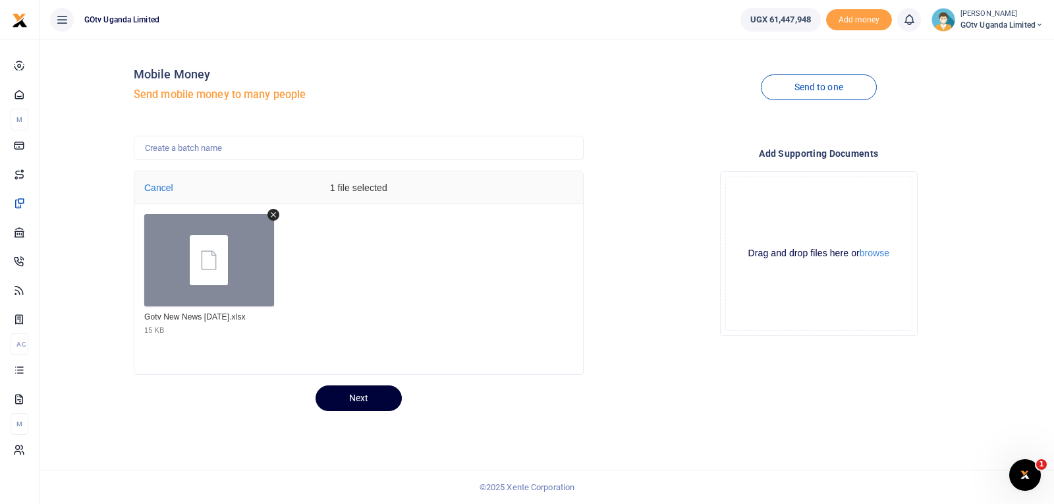
click at [364, 399] on button "Next" at bounding box center [359, 398] width 86 height 26
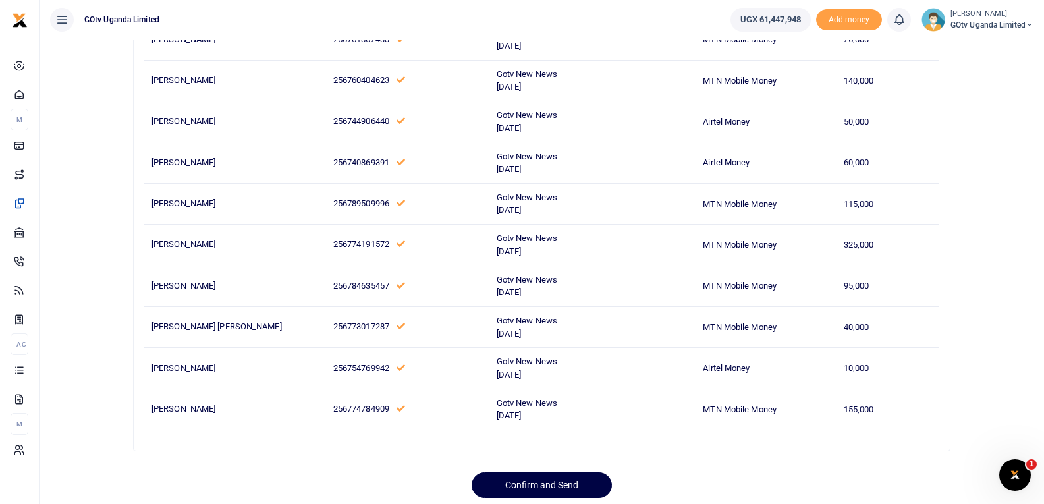
scroll to position [5002, 0]
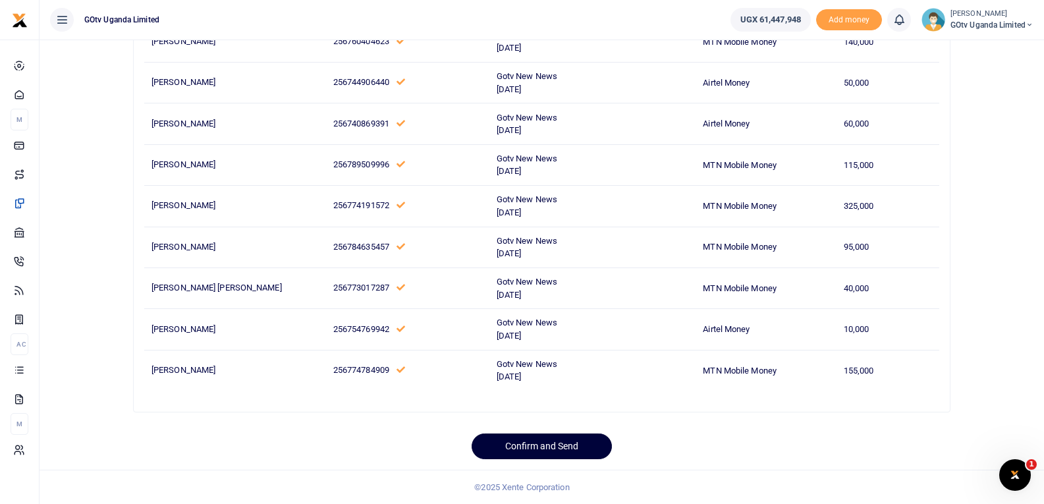
click at [522, 446] on button "Confirm and Send" at bounding box center [542, 446] width 140 height 26
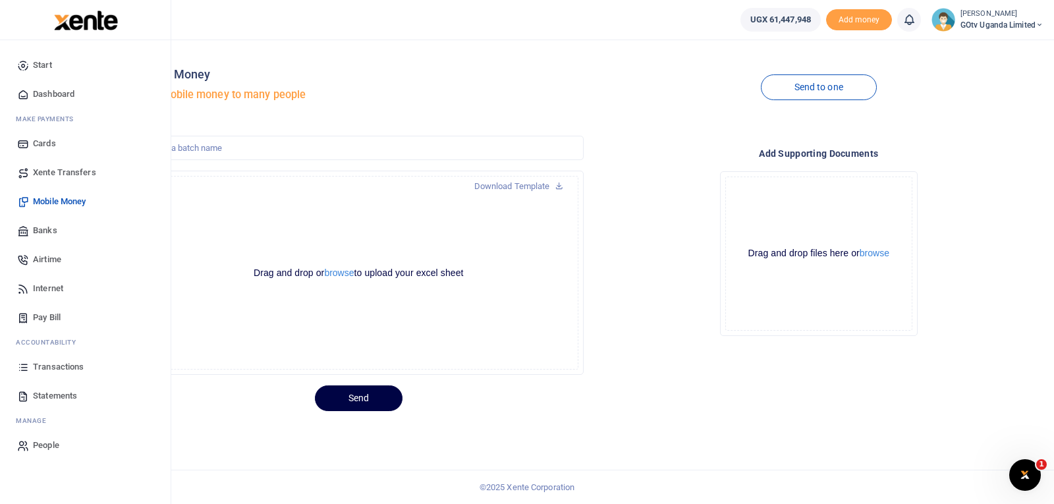
click at [34, 366] on span "Transactions" at bounding box center [58, 366] width 51 height 13
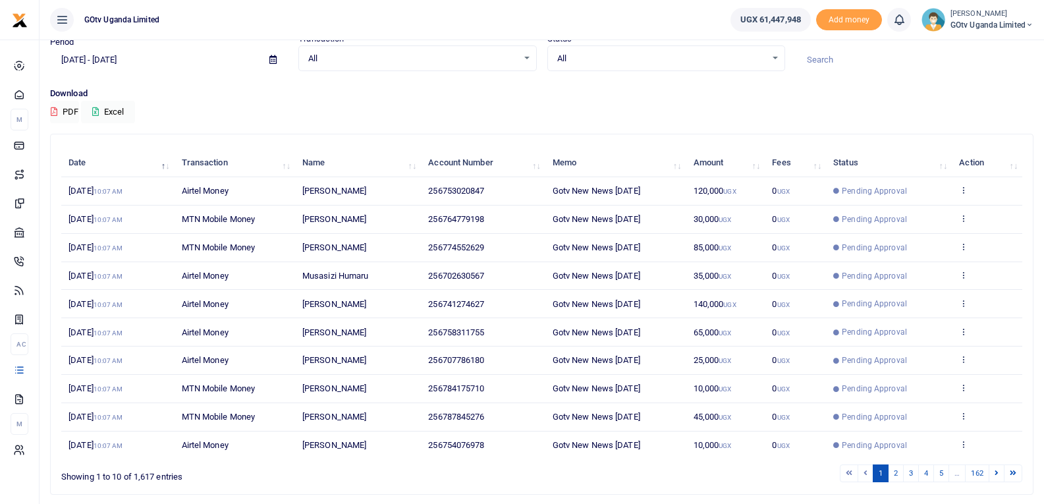
scroll to position [102, 0]
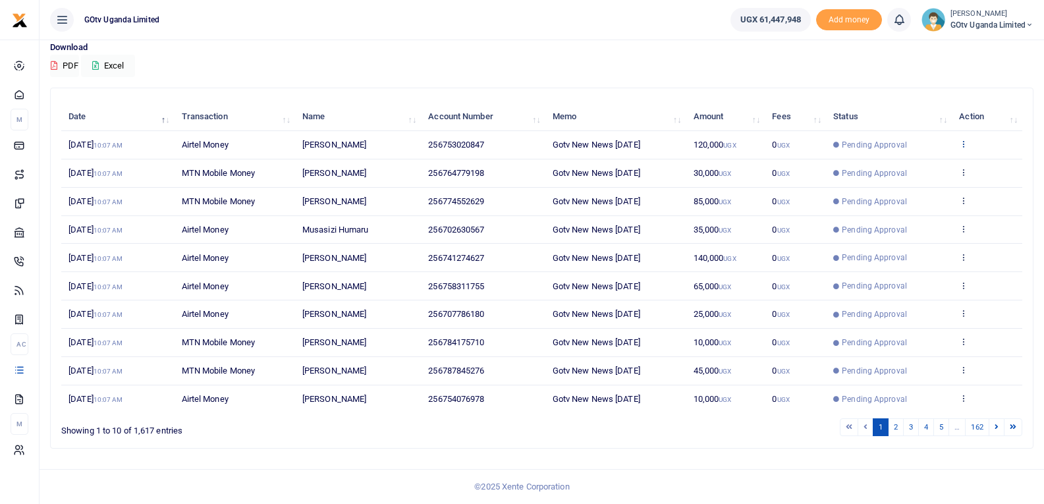
click at [966, 142] on icon at bounding box center [963, 143] width 9 height 9
click at [932, 170] on link "View details" at bounding box center [916, 166] width 104 height 18
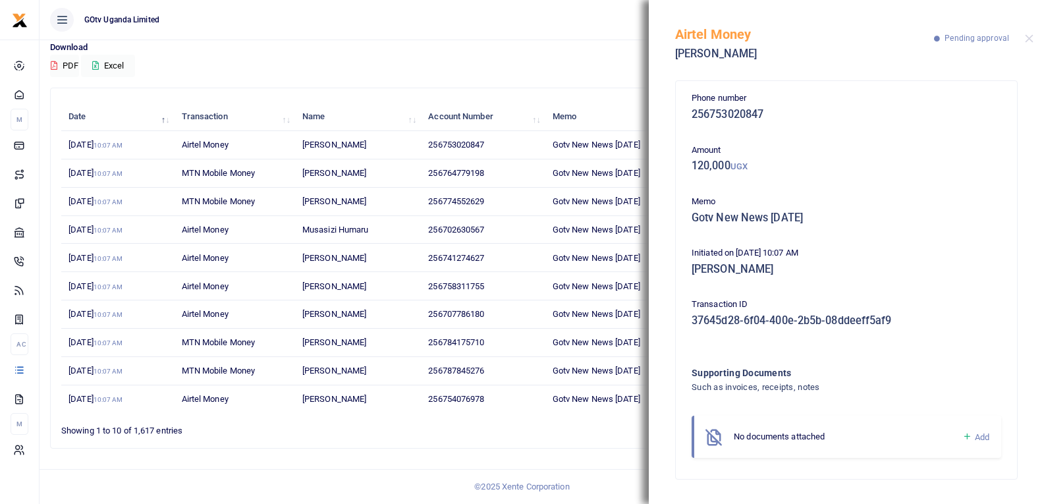
click at [965, 441] on icon at bounding box center [967, 437] width 10 height 12
click at [966, 434] on icon at bounding box center [967, 437] width 10 height 12
click at [968, 437] on icon at bounding box center [967, 437] width 10 height 12
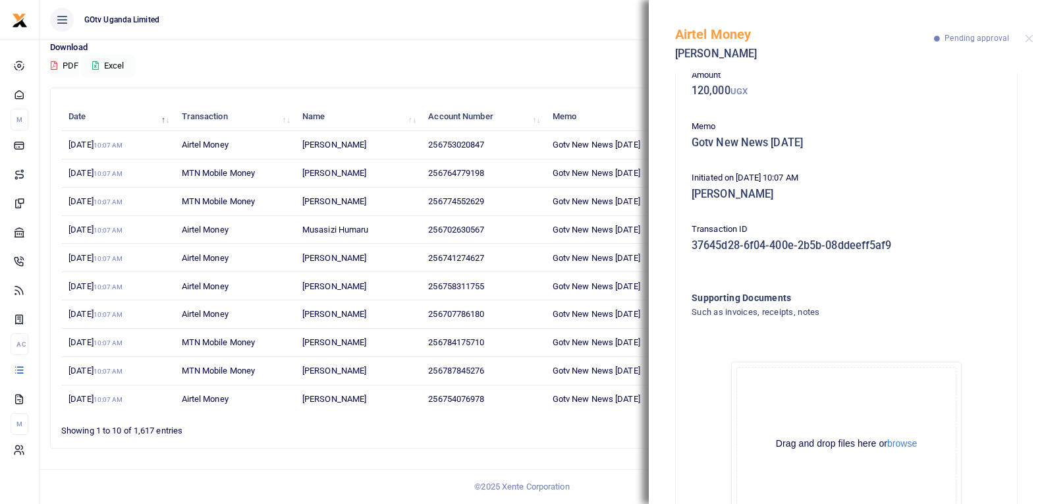
scroll to position [146, 0]
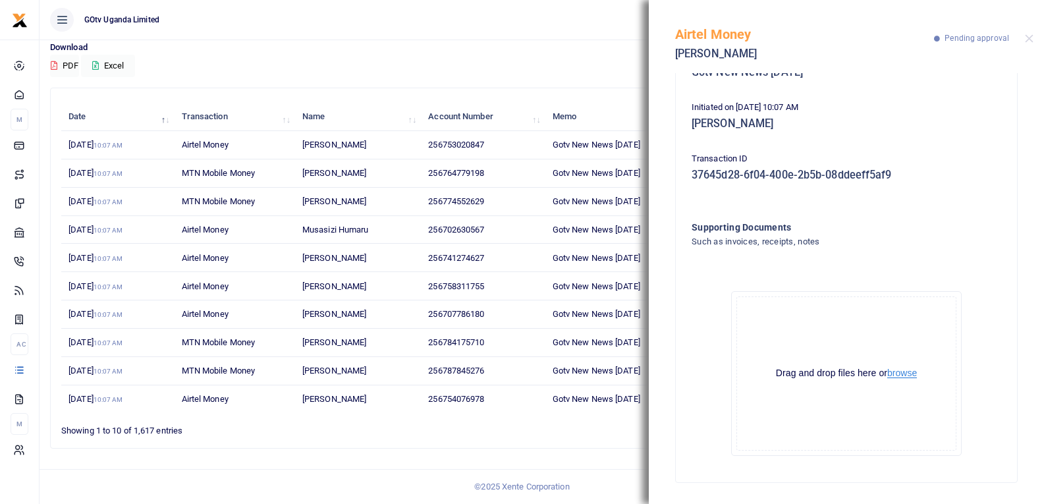
click at [908, 371] on button "browse" at bounding box center [902, 373] width 30 height 10
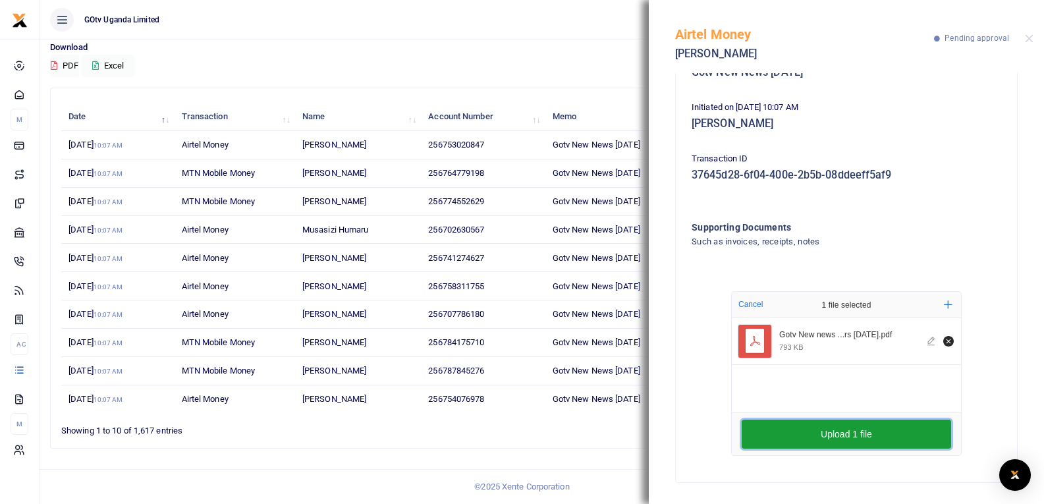
click at [838, 432] on button "Upload 1 file" at bounding box center [846, 434] width 209 height 29
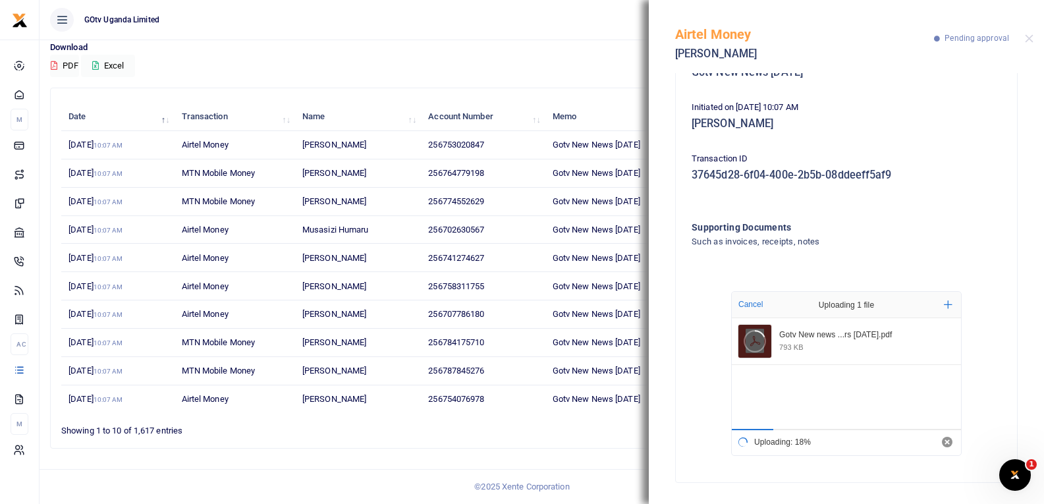
scroll to position [0, 0]
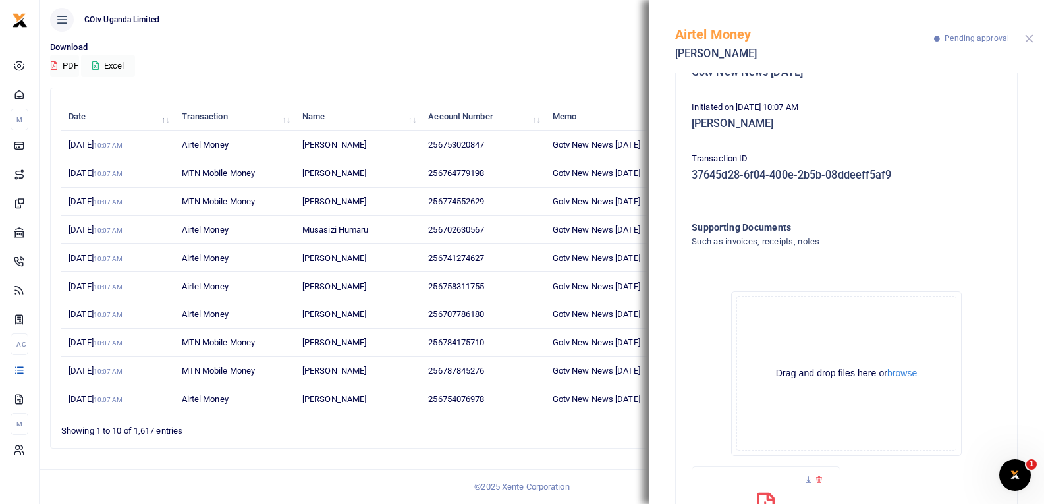
click at [1027, 37] on button "Close" at bounding box center [1029, 38] width 9 height 9
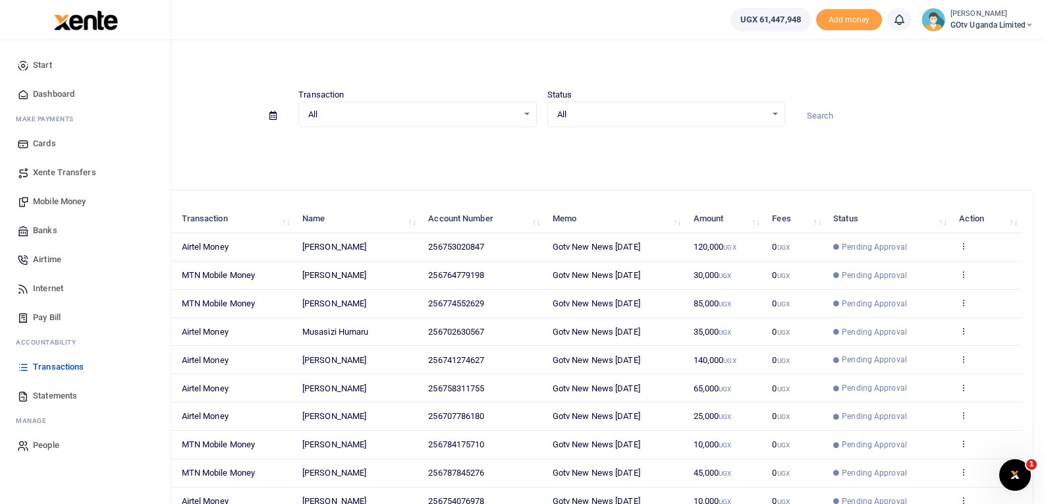
click at [62, 198] on span "Mobile Money" at bounding box center [59, 201] width 53 height 13
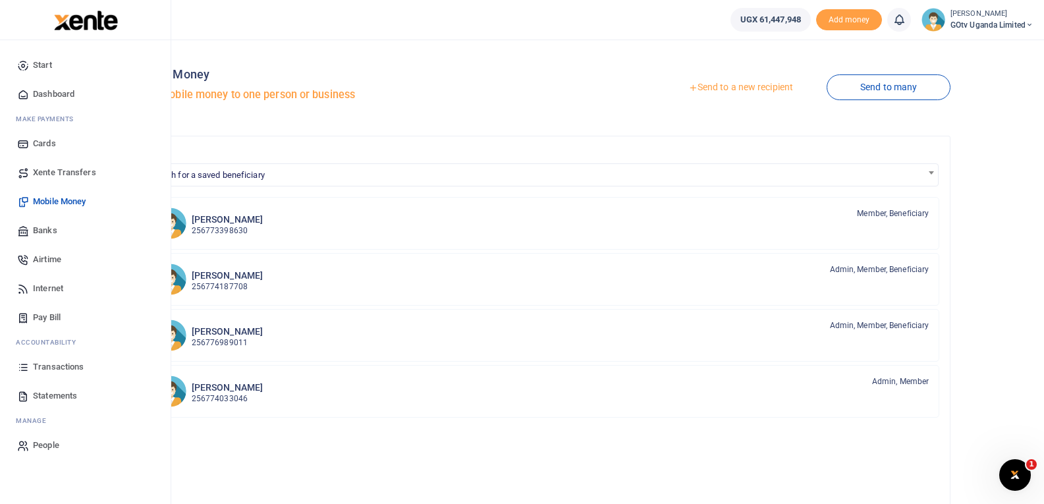
click at [53, 367] on span "Transactions" at bounding box center [58, 366] width 51 height 13
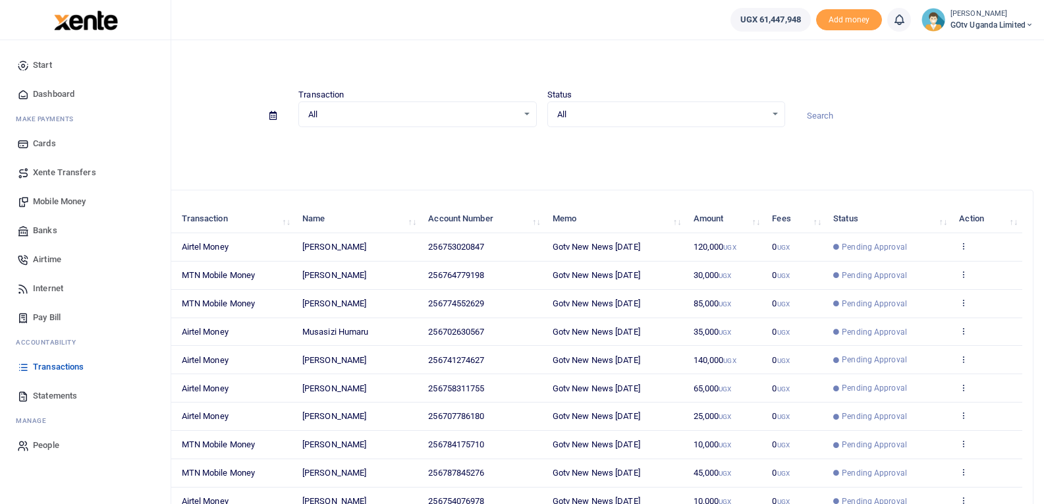
click at [59, 202] on span "Mobile Money" at bounding box center [59, 201] width 53 height 13
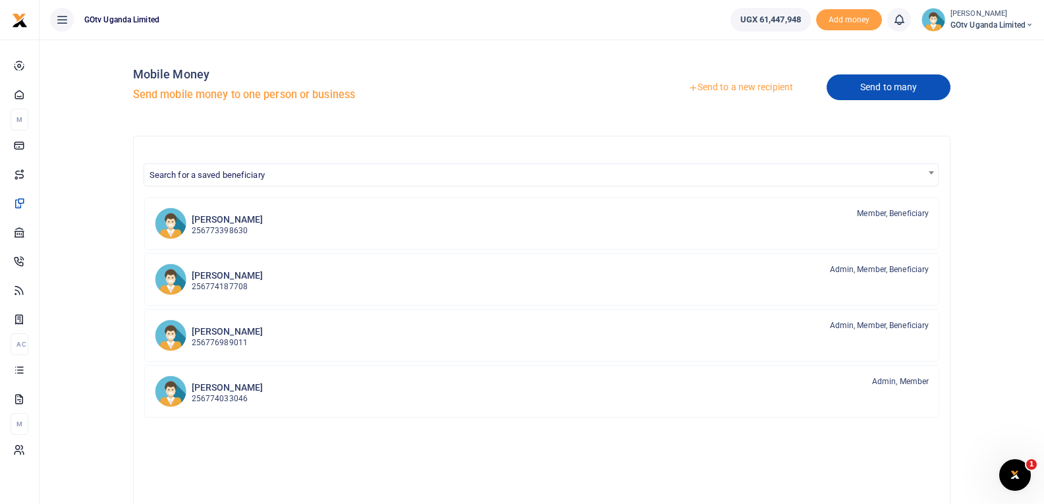
click at [883, 92] on link "Send to many" at bounding box center [889, 87] width 124 height 26
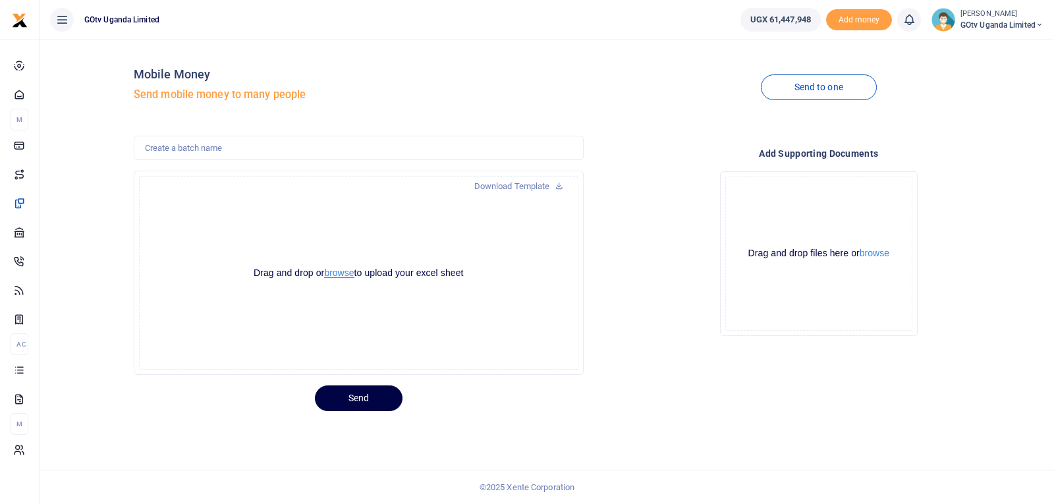
click at [344, 275] on button "browse" at bounding box center [339, 273] width 30 height 10
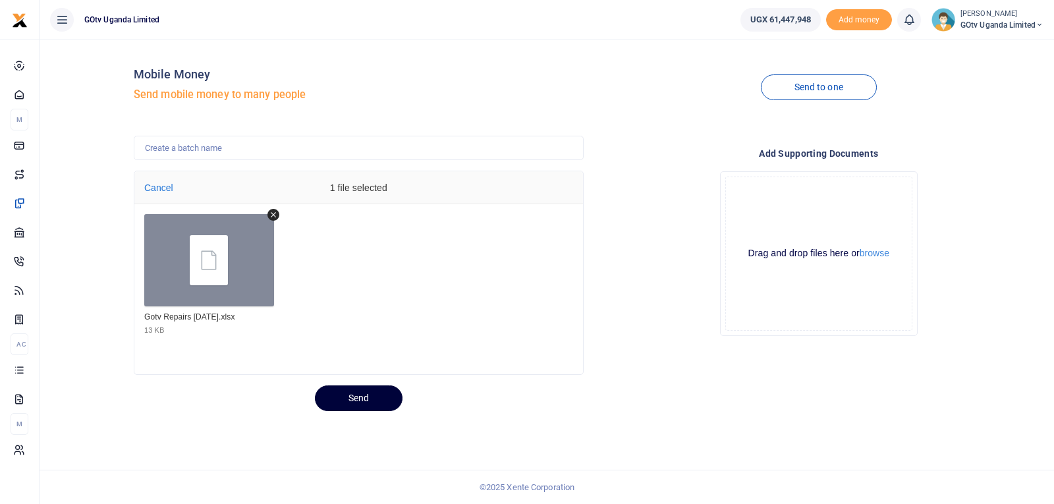
click at [368, 397] on button "Send" at bounding box center [359, 398] width 88 height 26
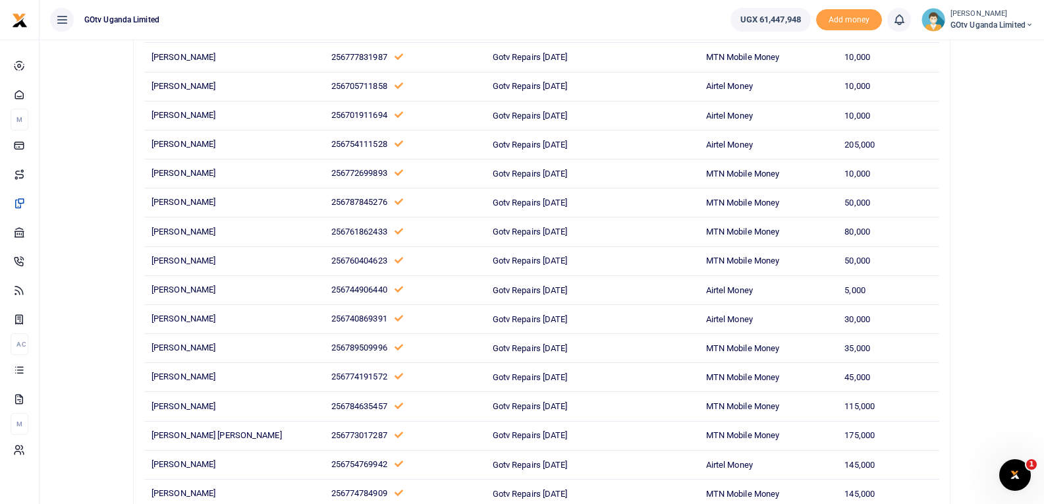
scroll to position [3218, 0]
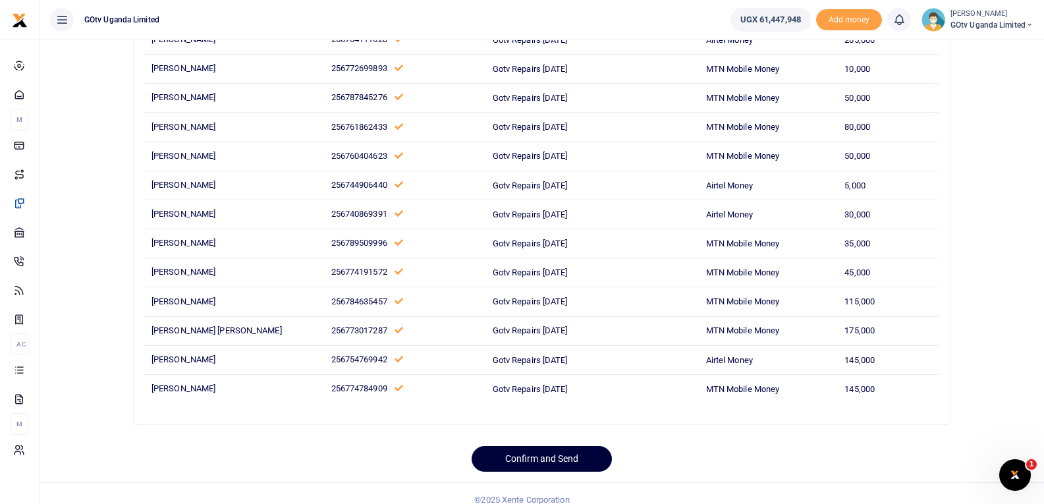
click at [524, 447] on button "Confirm and Send" at bounding box center [542, 459] width 140 height 26
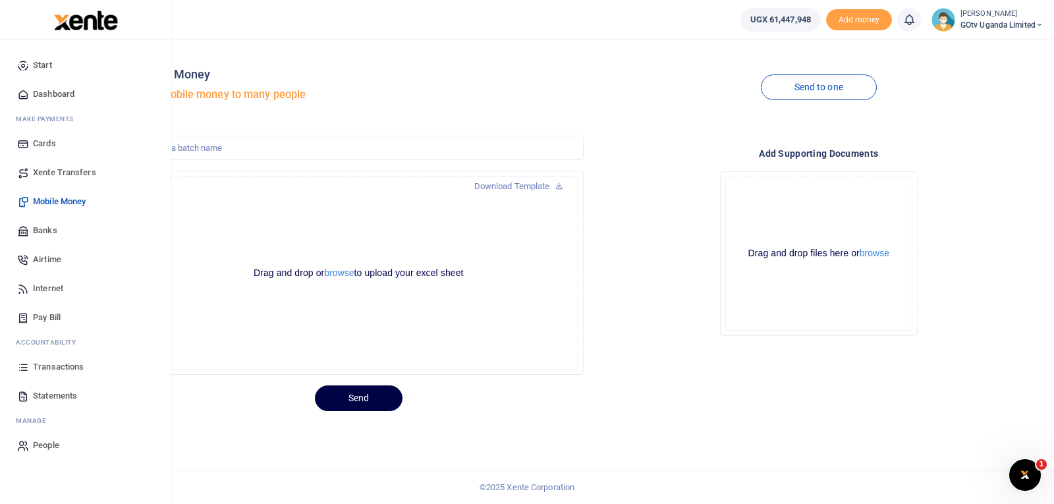
click at [41, 367] on span "Transactions" at bounding box center [58, 366] width 51 height 13
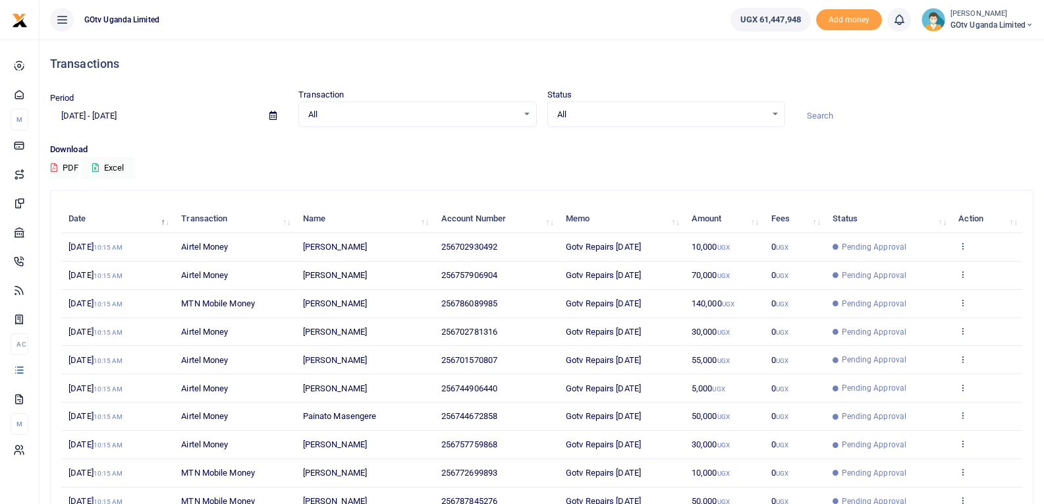
click at [965, 241] on icon at bounding box center [963, 245] width 9 height 9
click at [941, 260] on link "View details" at bounding box center [915, 268] width 104 height 18
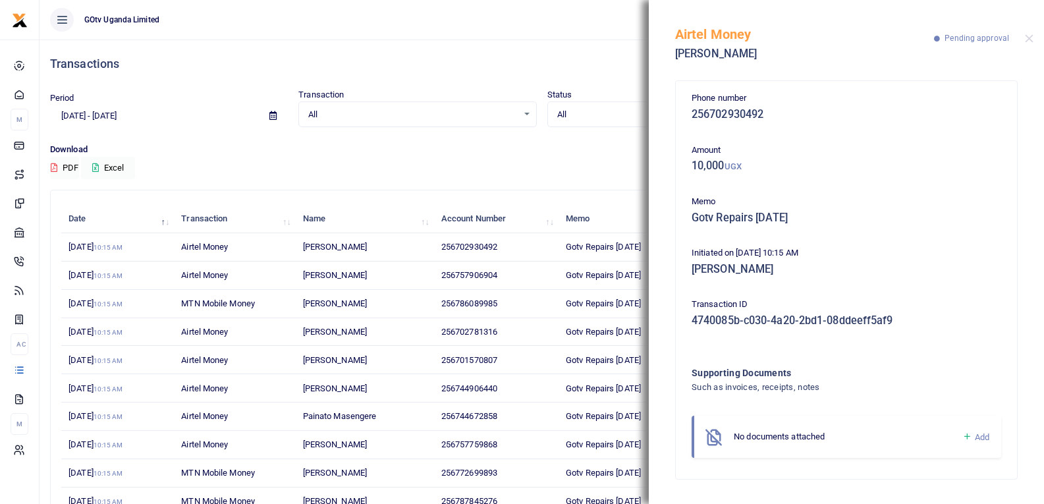
click at [970, 438] on icon at bounding box center [967, 437] width 10 height 12
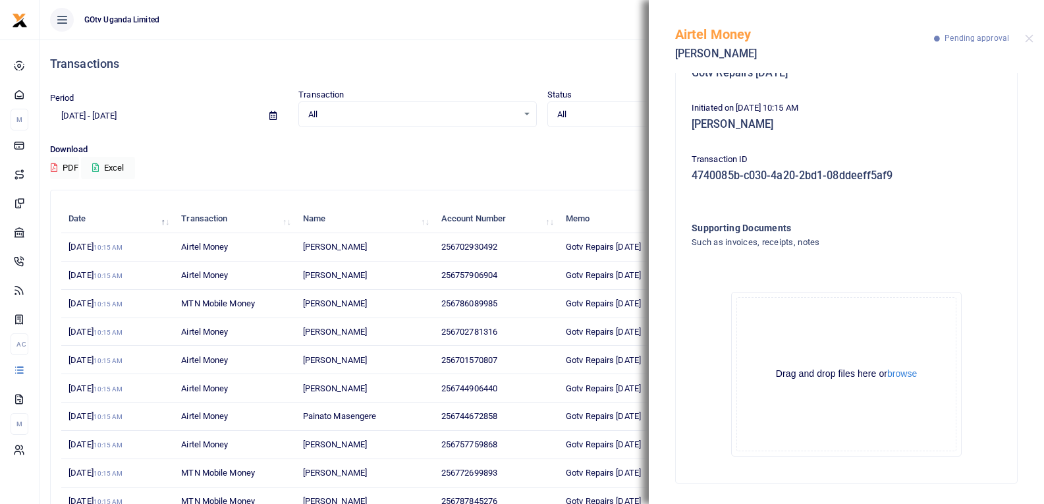
scroll to position [146, 0]
click at [899, 374] on button "browse" at bounding box center [902, 373] width 30 height 10
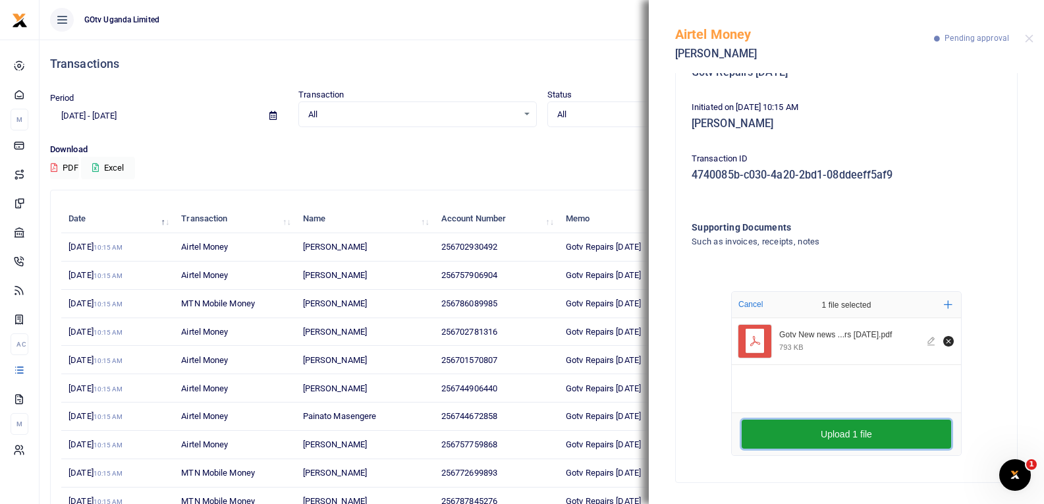
click at [882, 442] on button "Upload 1 file" at bounding box center [846, 434] width 209 height 29
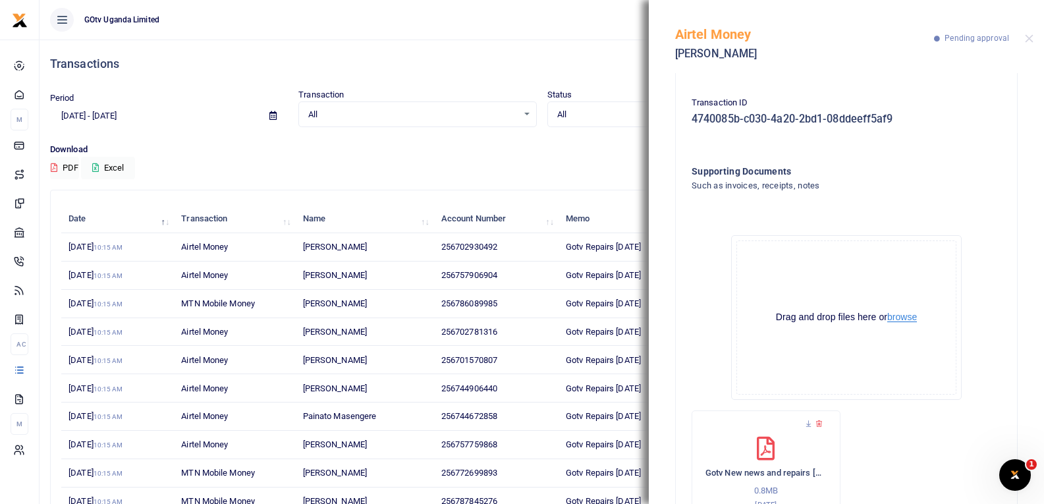
scroll to position [271, 0]
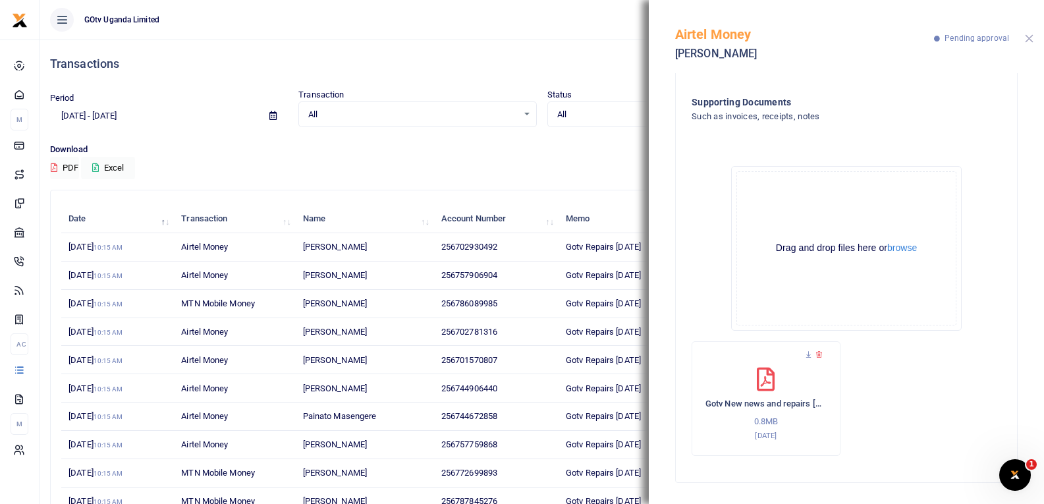
click at [1030, 42] on button "Close" at bounding box center [1029, 38] width 9 height 9
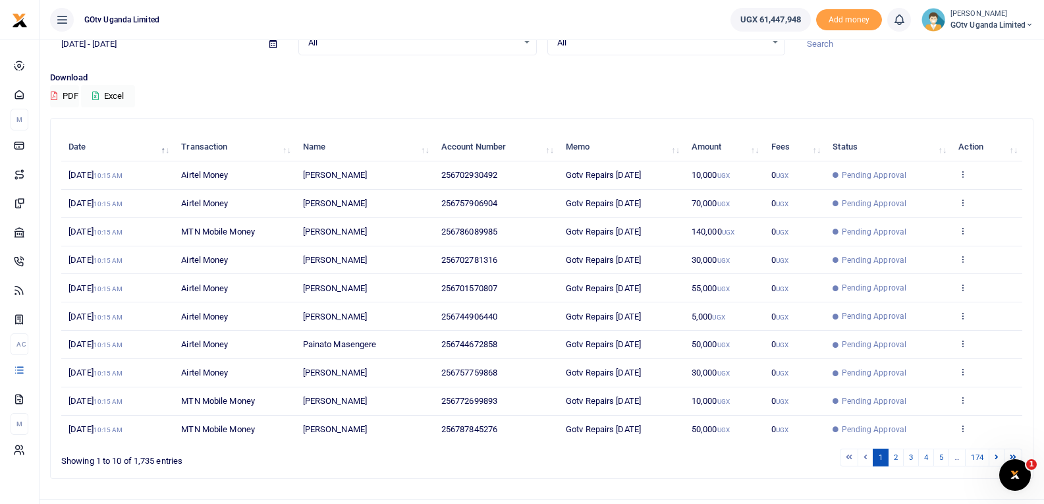
scroll to position [102, 0]
